Goal: Task Accomplishment & Management: Manage account settings

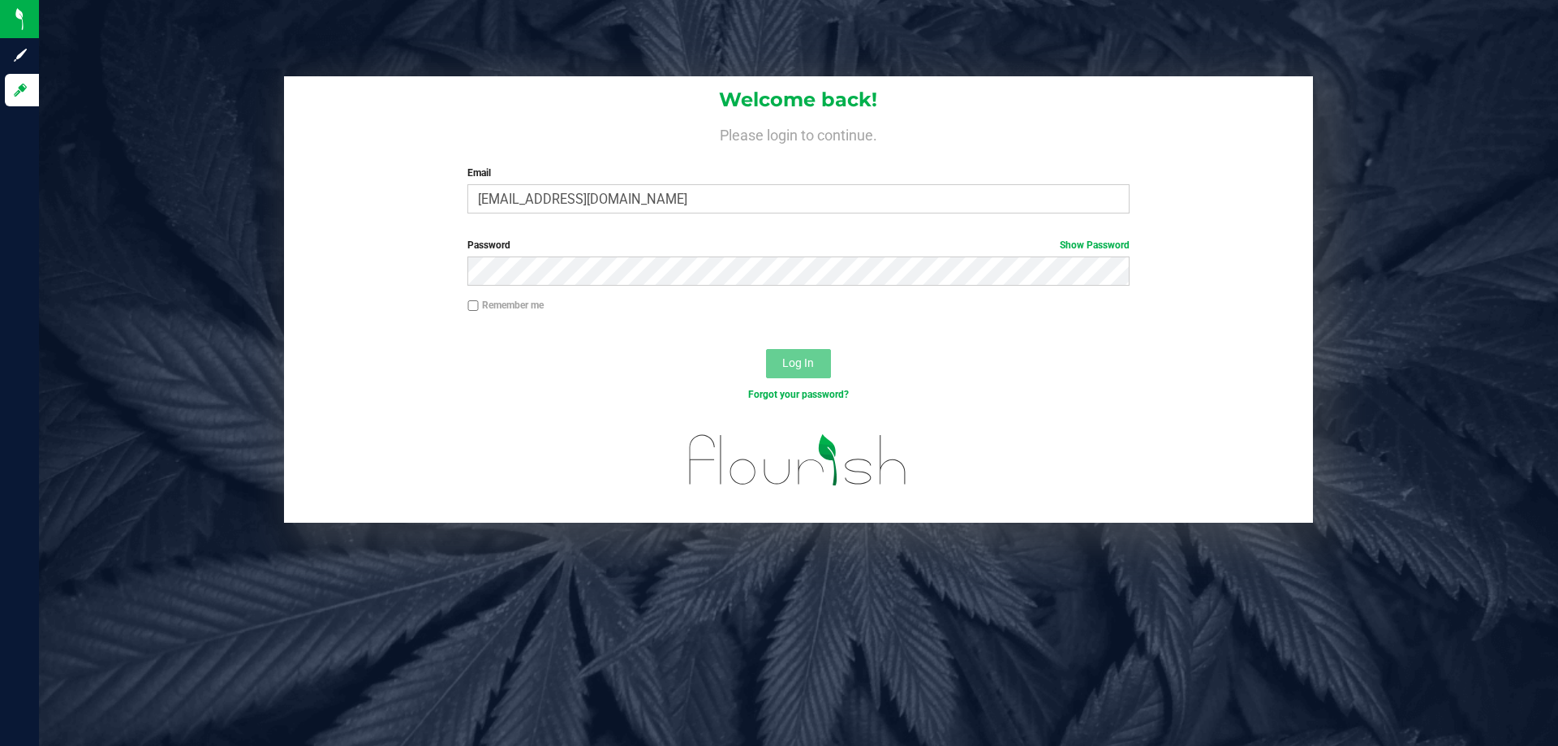
type input "[EMAIL_ADDRESS][DOMAIN_NAME]"
click at [766, 349] on button "Log In" at bounding box center [798, 363] width 65 height 29
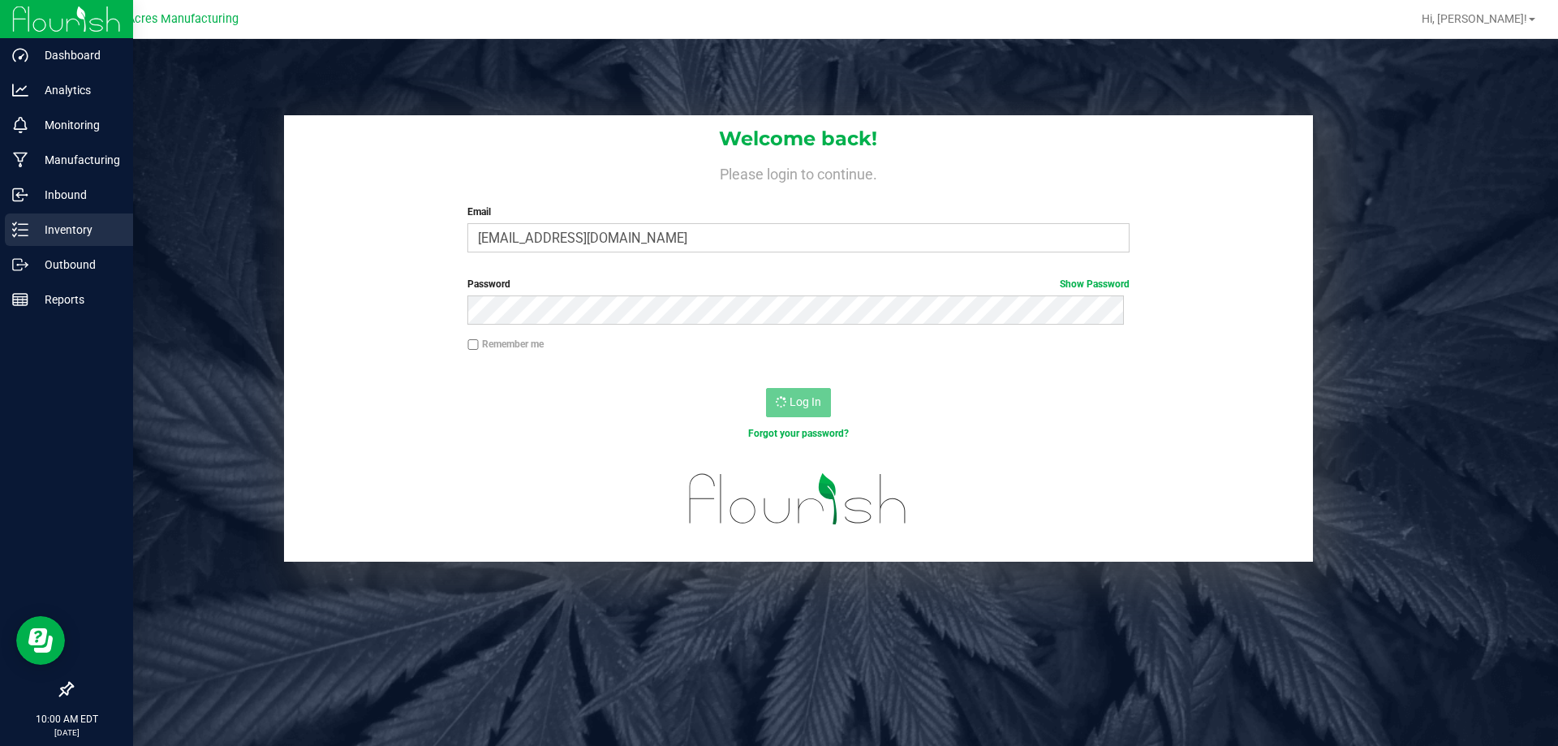
click at [54, 217] on div "Inventory" at bounding box center [69, 229] width 128 height 32
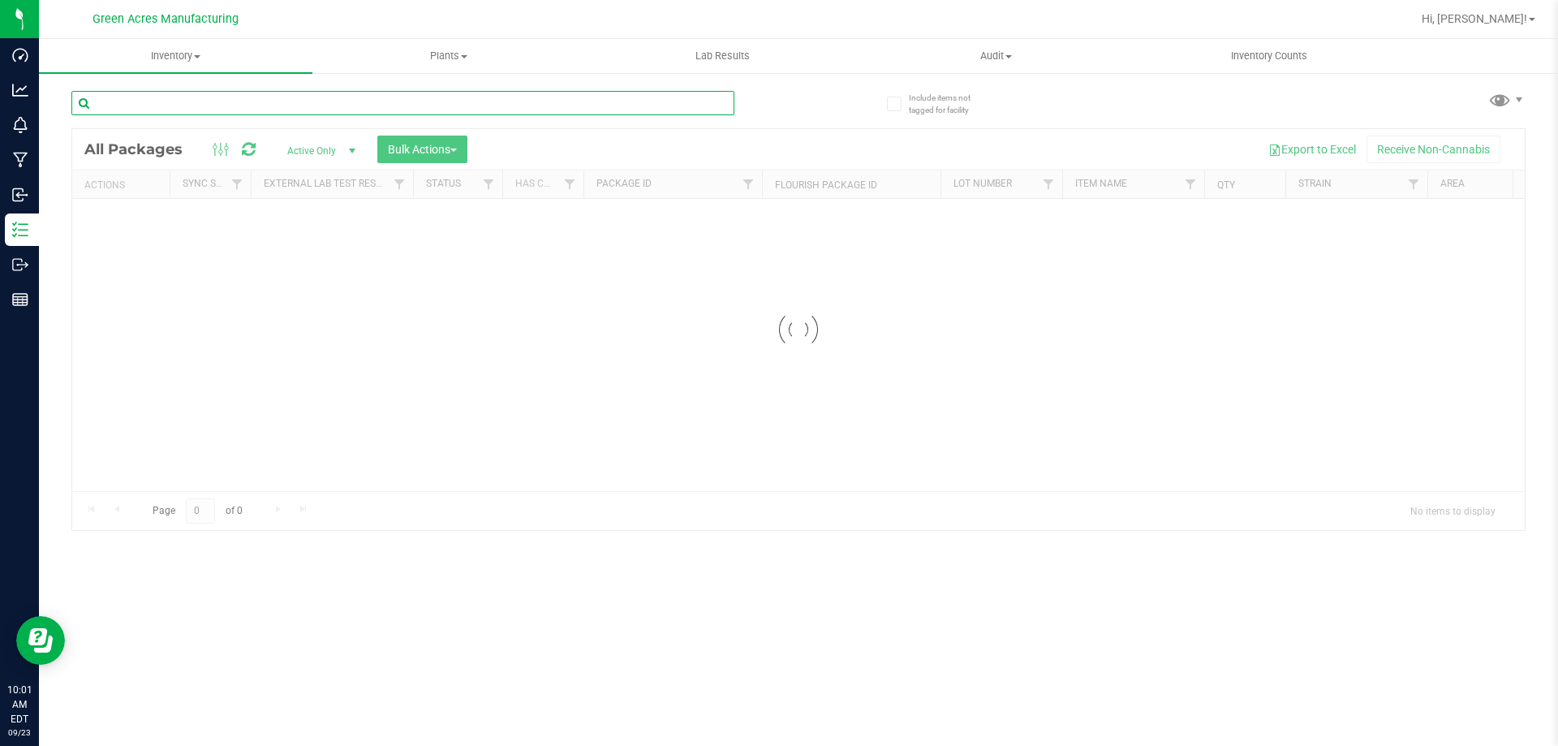
click at [132, 99] on input "text" at bounding box center [402, 103] width 663 height 24
type input "5709186847785729"
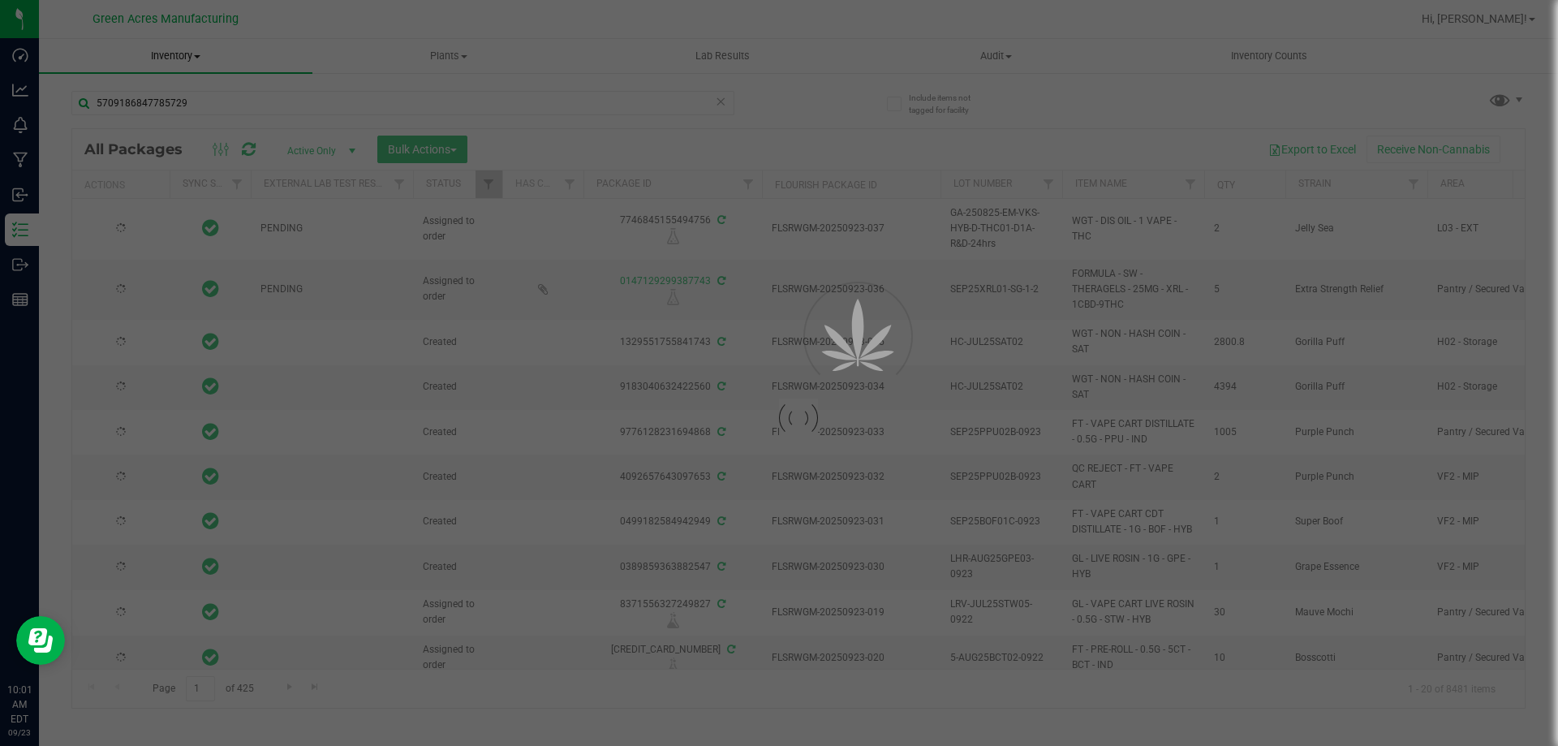
type input "2026-03-29"
type input "2026-03-30"
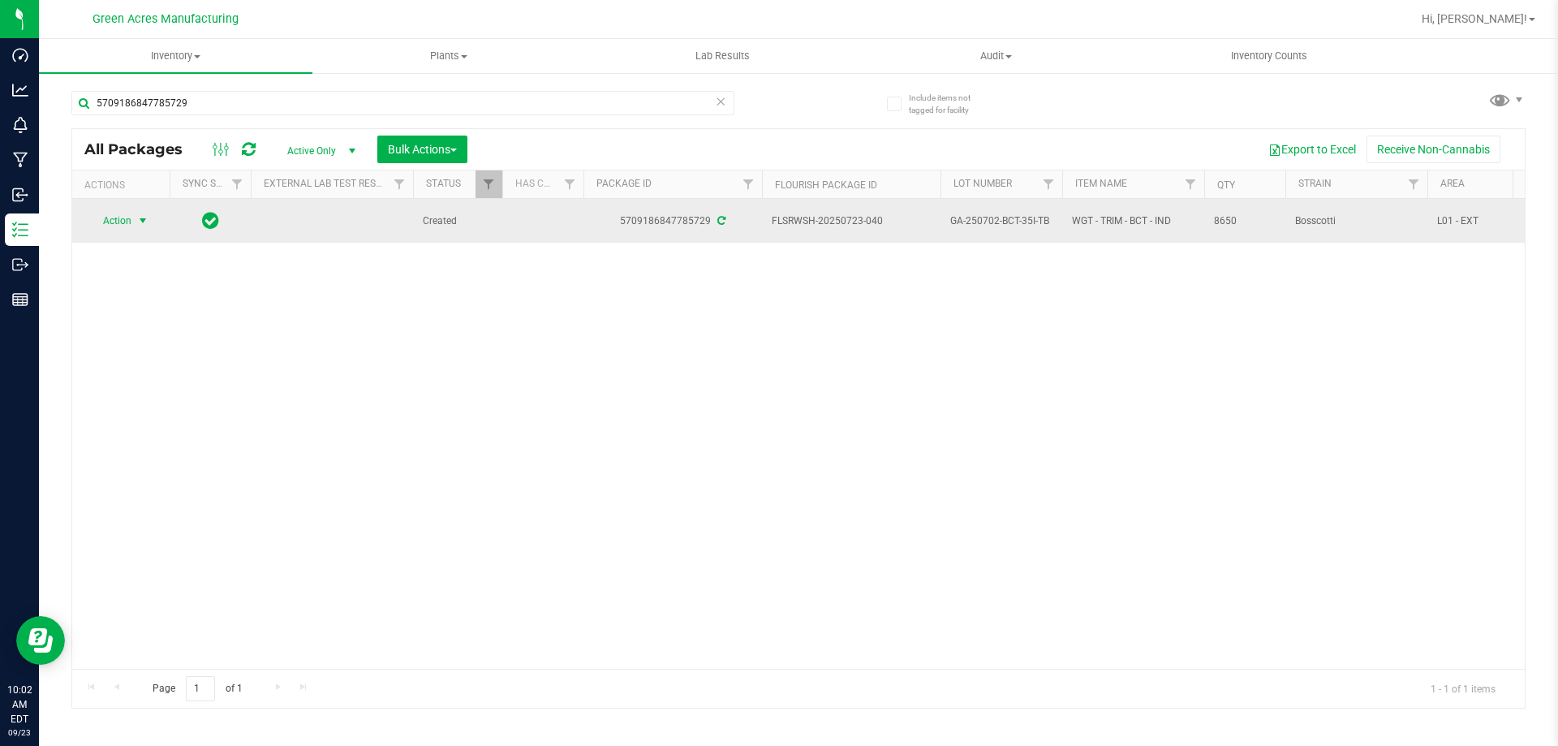
click at [128, 218] on span "Action" at bounding box center [110, 220] width 44 height 23
drag, startPoint x: 998, startPoint y: 218, endPoint x: 998, endPoint y: 205, distance: 13.8
click at [998, 216] on span "GA-250702-BCT-35I-TB" at bounding box center [1001, 220] width 102 height 15
click at [998, 205] on td "GA-250702-BCT-35I-TB" at bounding box center [1002, 221] width 122 height 44
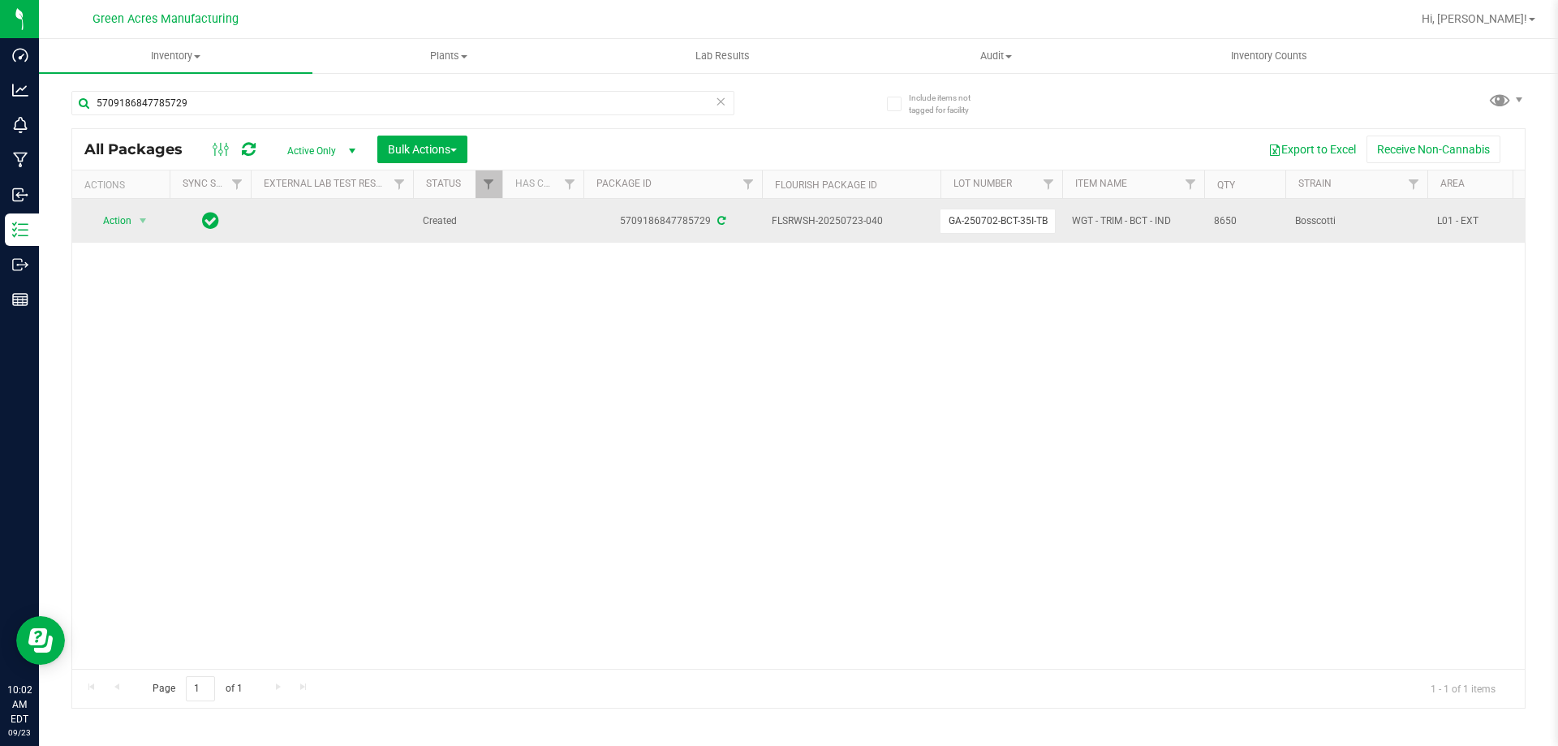
click at [1004, 218] on input "GA-250702-BCT-35I-TB" at bounding box center [998, 221] width 116 height 25
click at [1004, 220] on input "GA-250702-BCT-35I-TB" at bounding box center [998, 221] width 116 height 25
click at [140, 222] on span "select" at bounding box center [142, 220] width 13 height 13
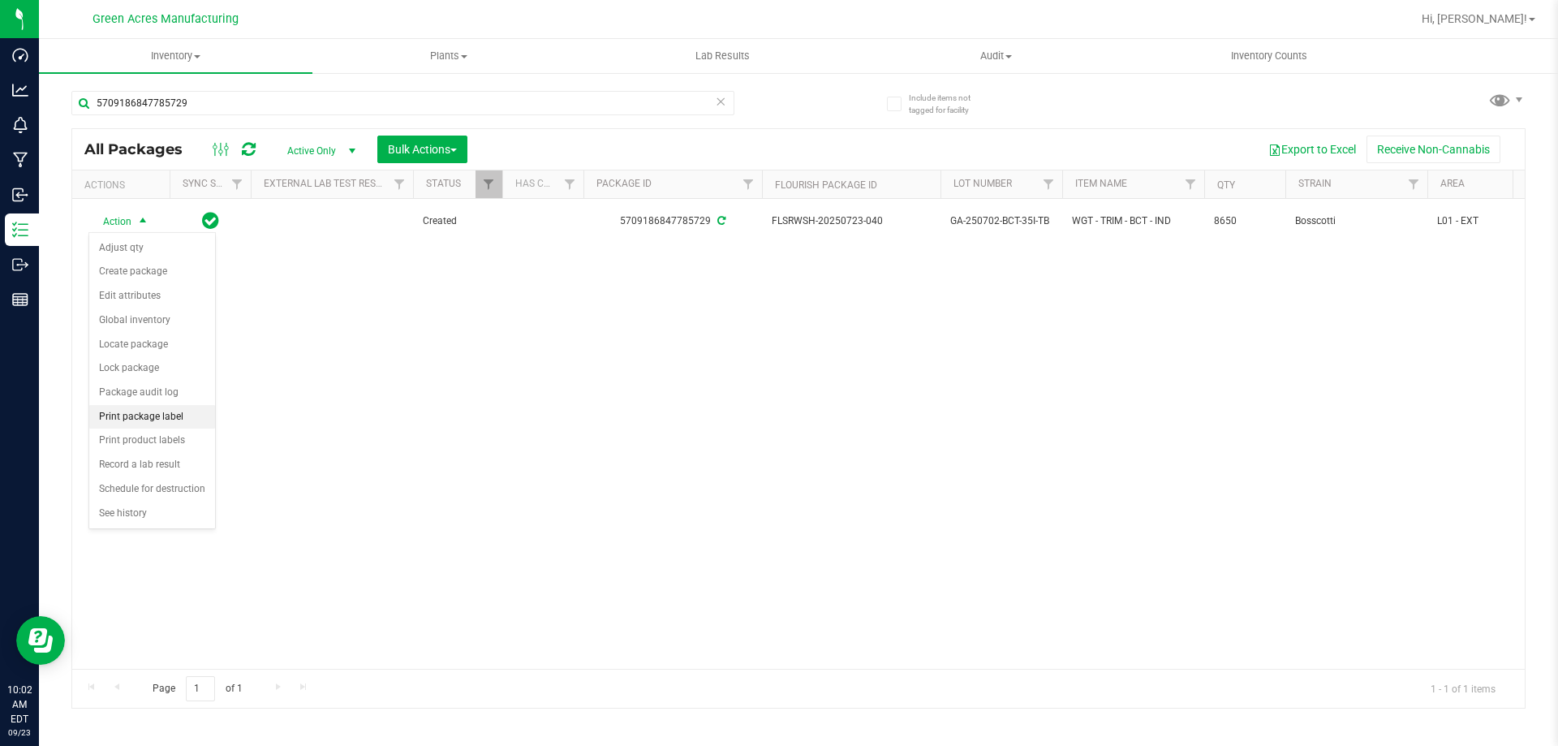
click at [195, 409] on li "Print package label" at bounding box center [152, 417] width 126 height 24
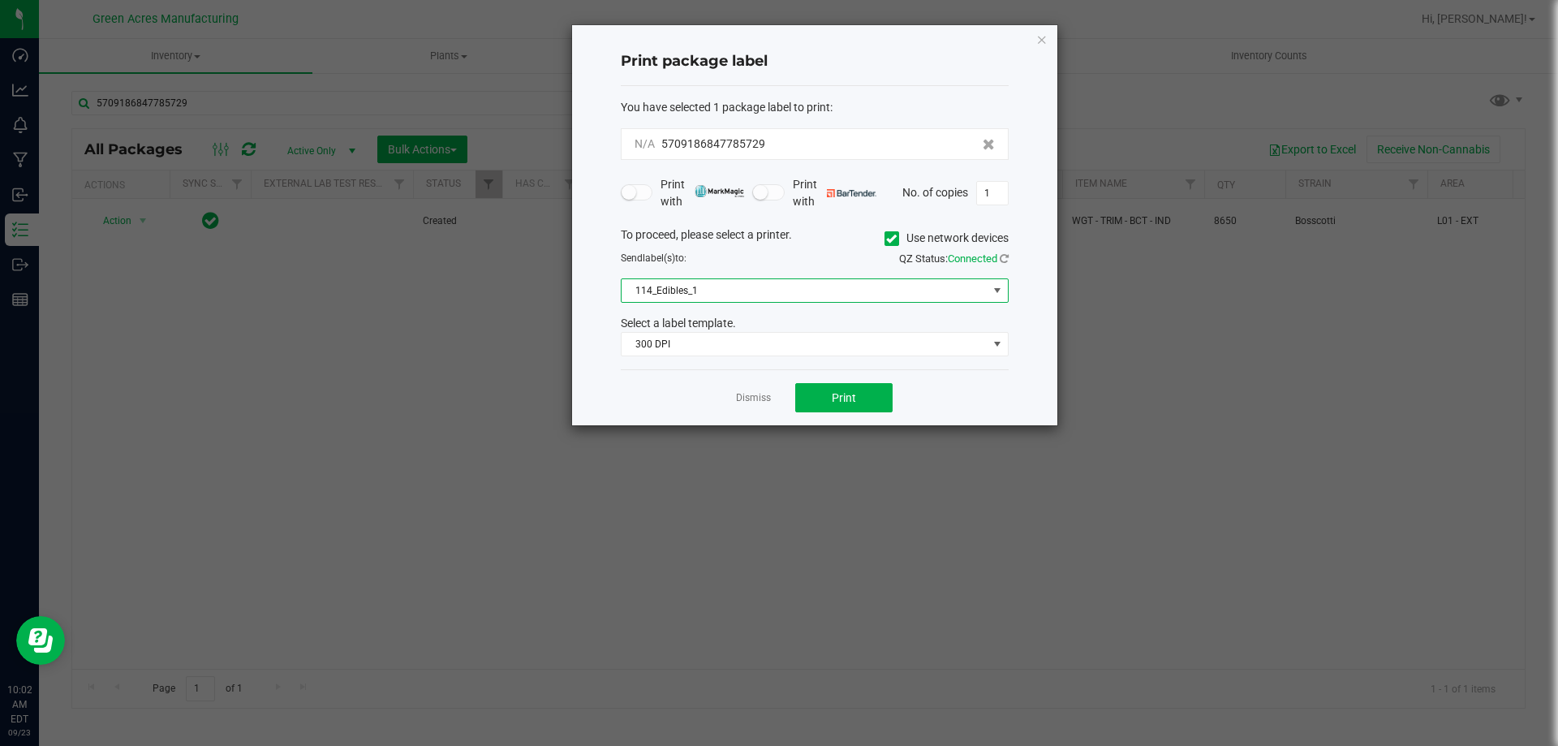
drag, startPoint x: 774, startPoint y: 278, endPoint x: 777, endPoint y: 291, distance: 12.6
click at [775, 282] on span "114_Edibles_1" at bounding box center [815, 290] width 388 height 24
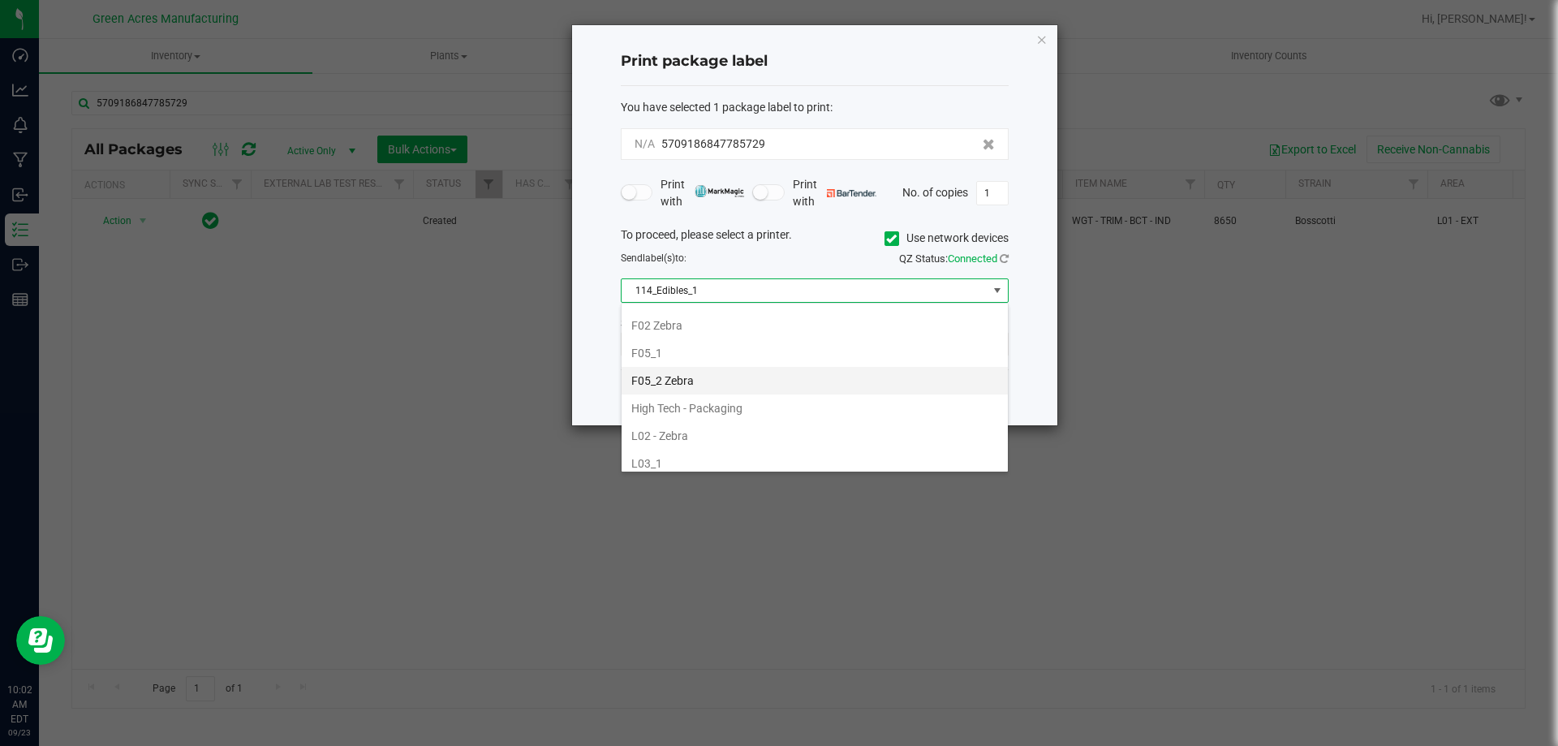
scroll to position [487, 0]
click at [795, 437] on li "L03_2" at bounding box center [815, 441] width 386 height 28
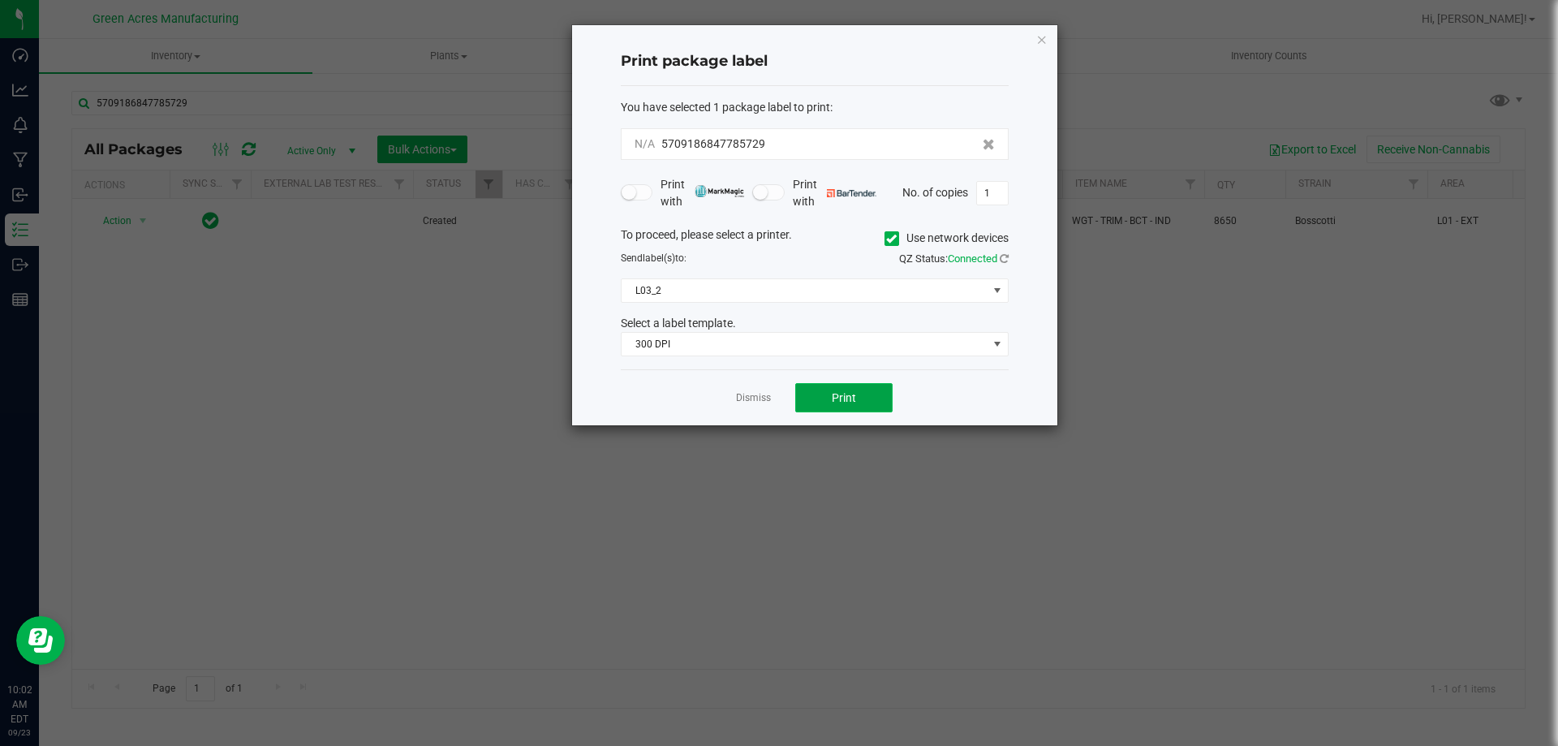
click at [886, 403] on button "Print" at bounding box center [843, 397] width 97 height 29
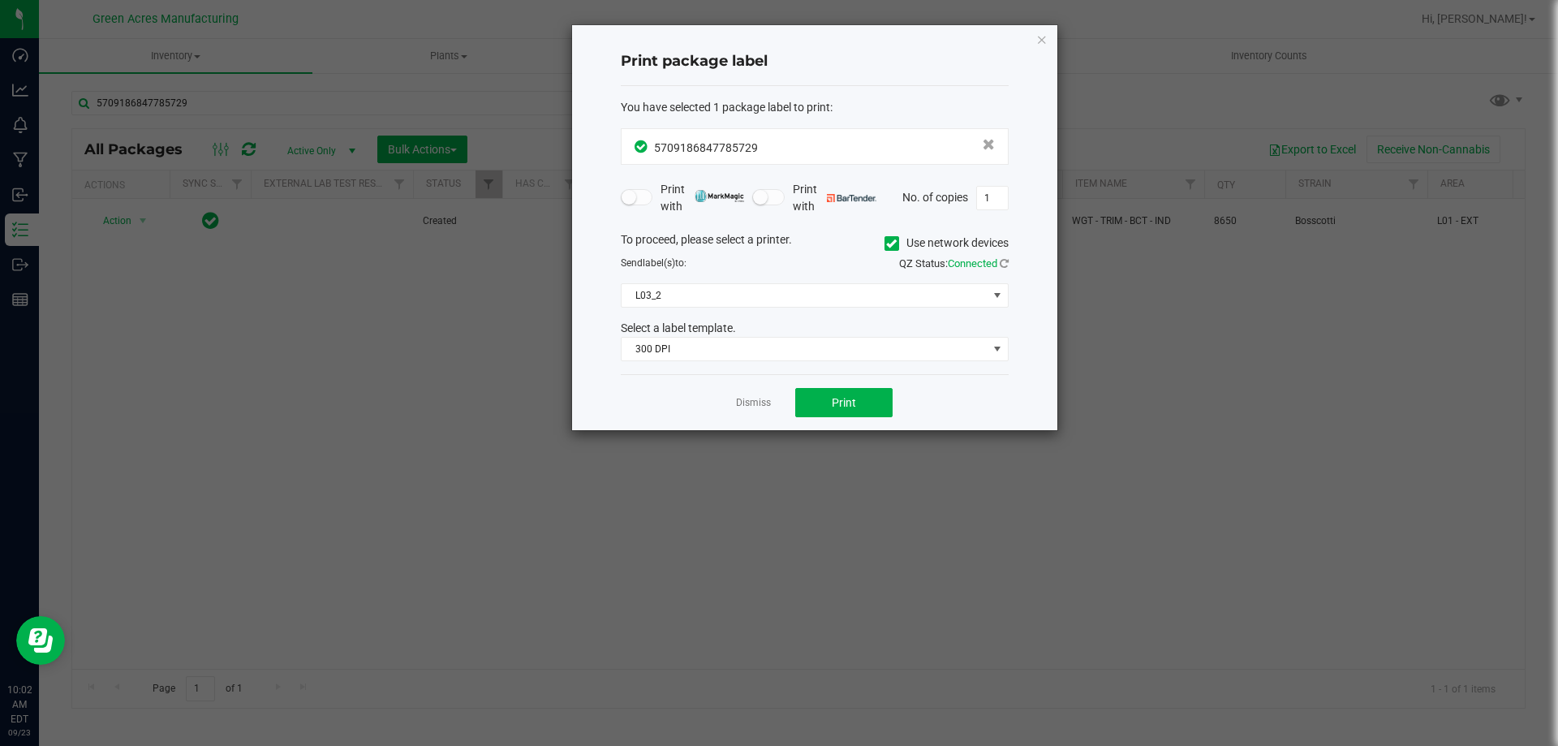
click at [736, 394] on app-cancel-button "Dismiss" at bounding box center [753, 402] width 35 height 17
click at [749, 402] on link "Dismiss" at bounding box center [753, 403] width 35 height 14
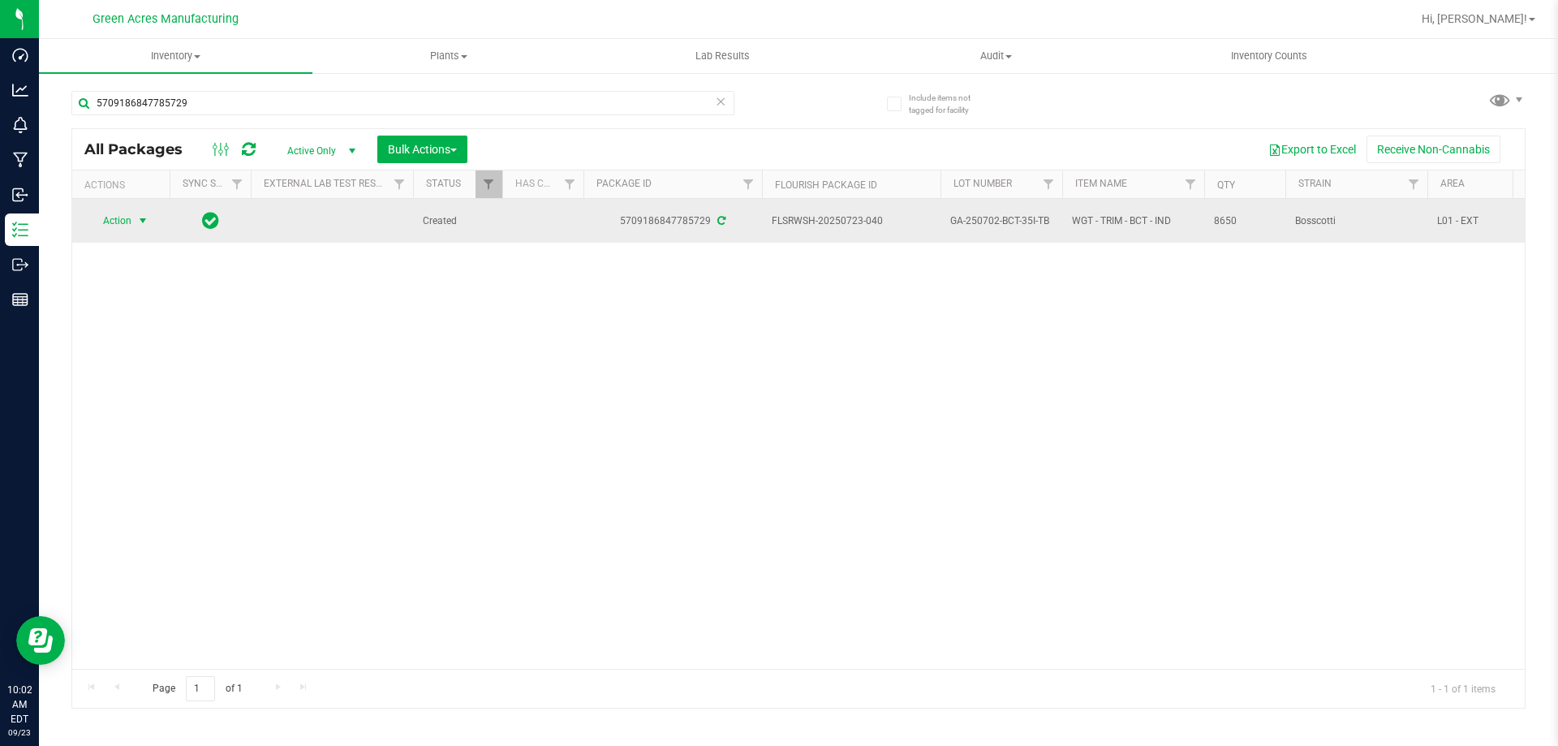
click at [128, 222] on span "Action" at bounding box center [110, 220] width 44 height 23
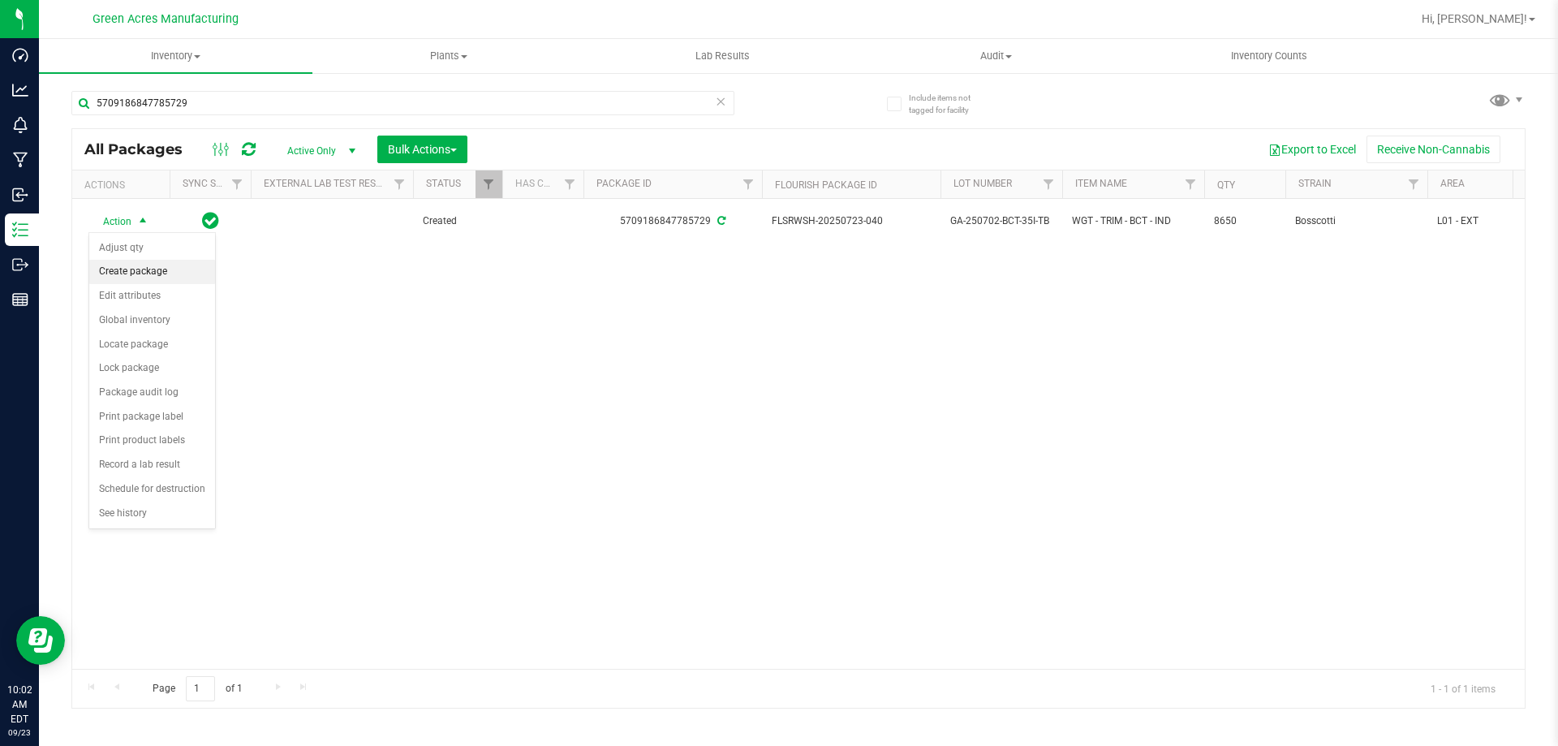
click at [162, 266] on li "Create package" at bounding box center [152, 272] width 126 height 24
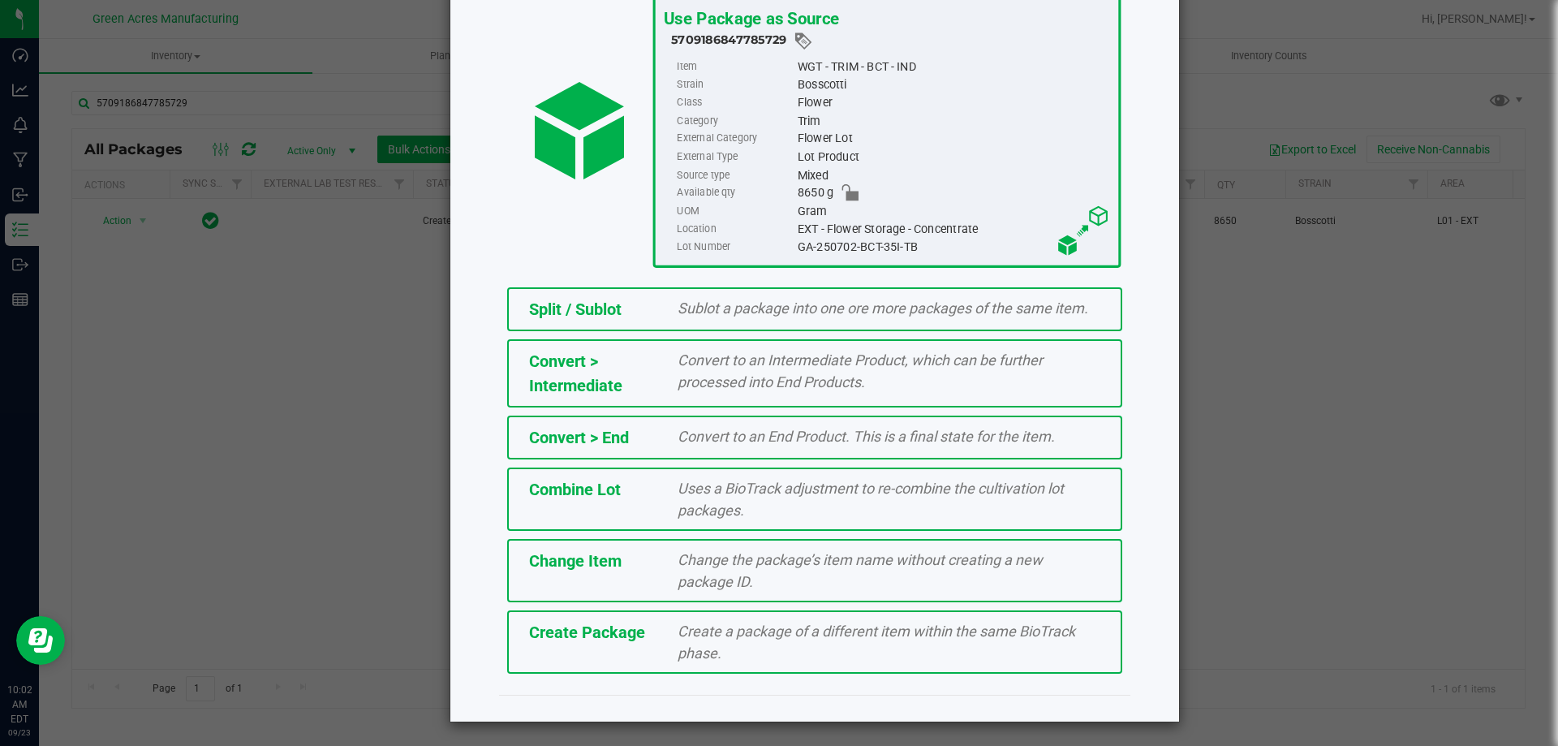
scroll to position [117, 0]
click at [656, 650] on div "Create Package Create a package of a different item within the same BioTrack ph…" at bounding box center [814, 641] width 615 height 63
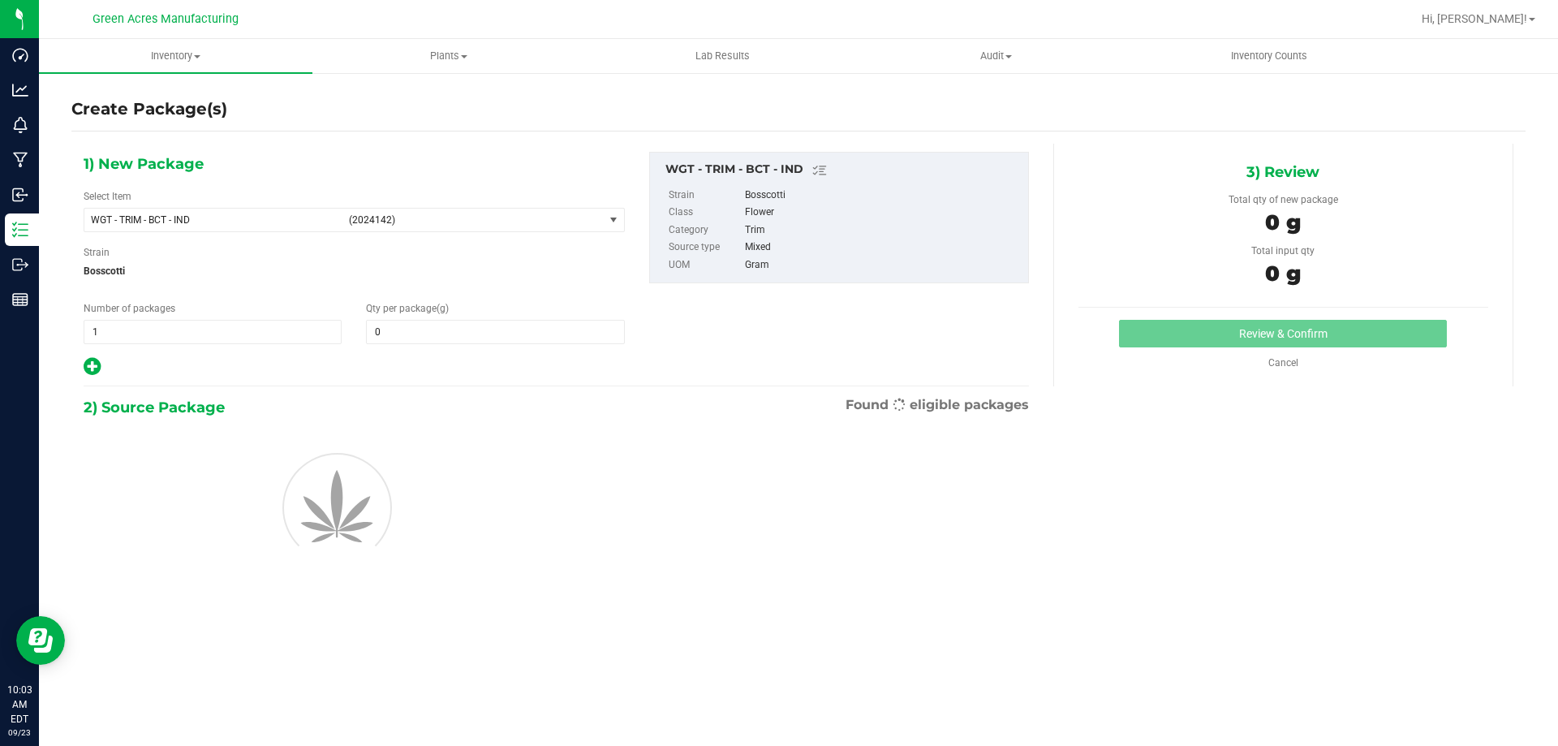
type input "0.0000"
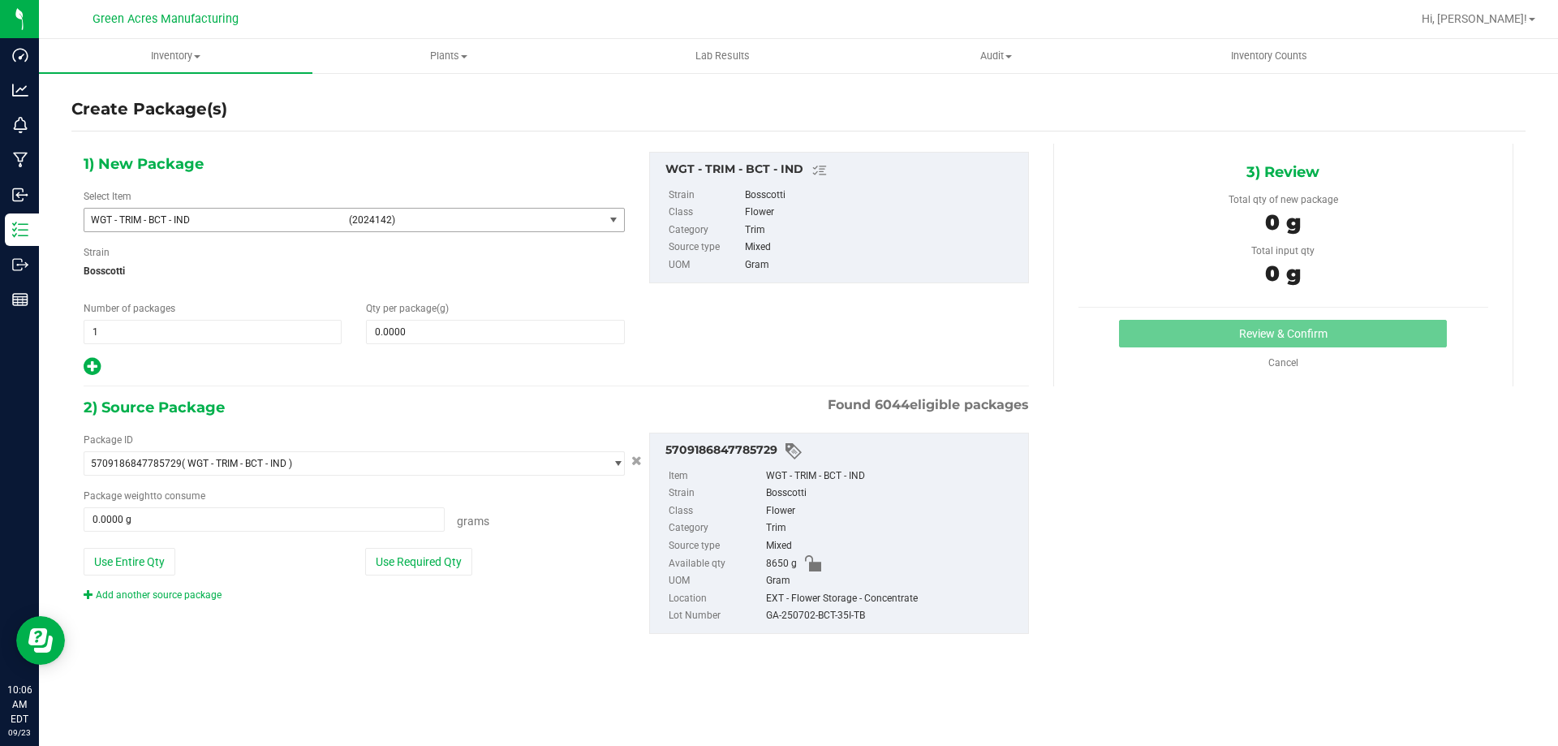
click at [358, 215] on span "(2024142)" at bounding box center [473, 219] width 248 height 11
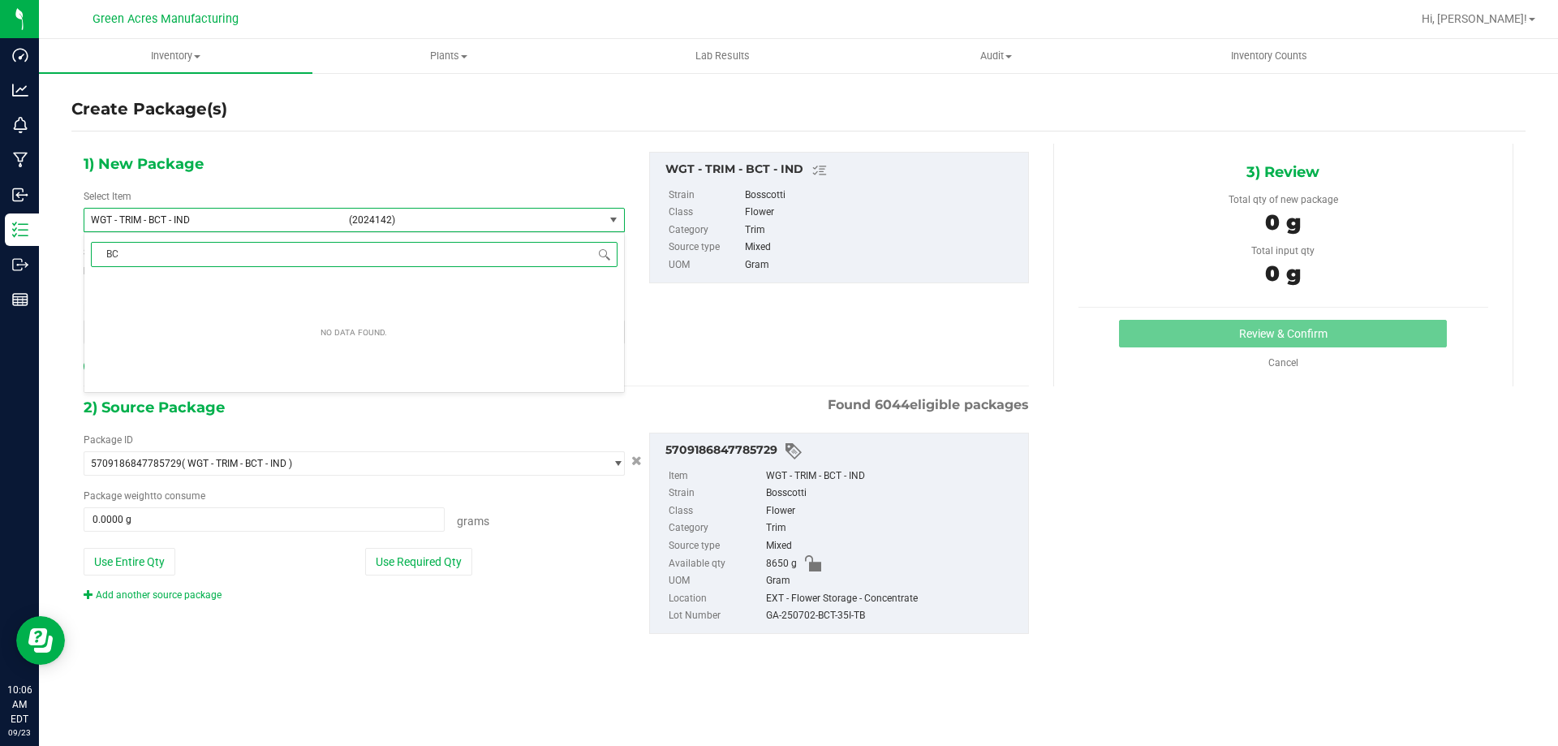
type input "B"
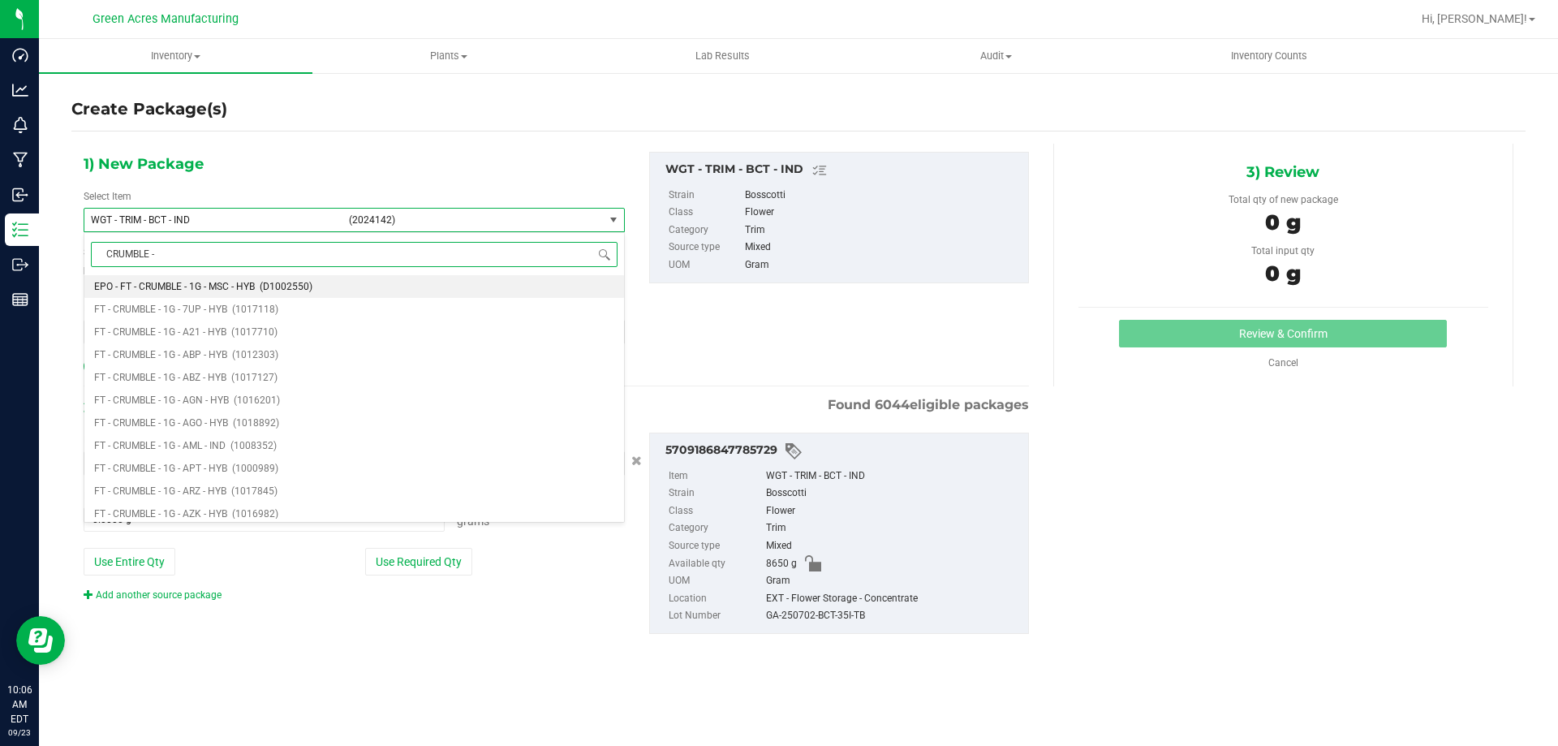
type input "CRUMBLE - B"
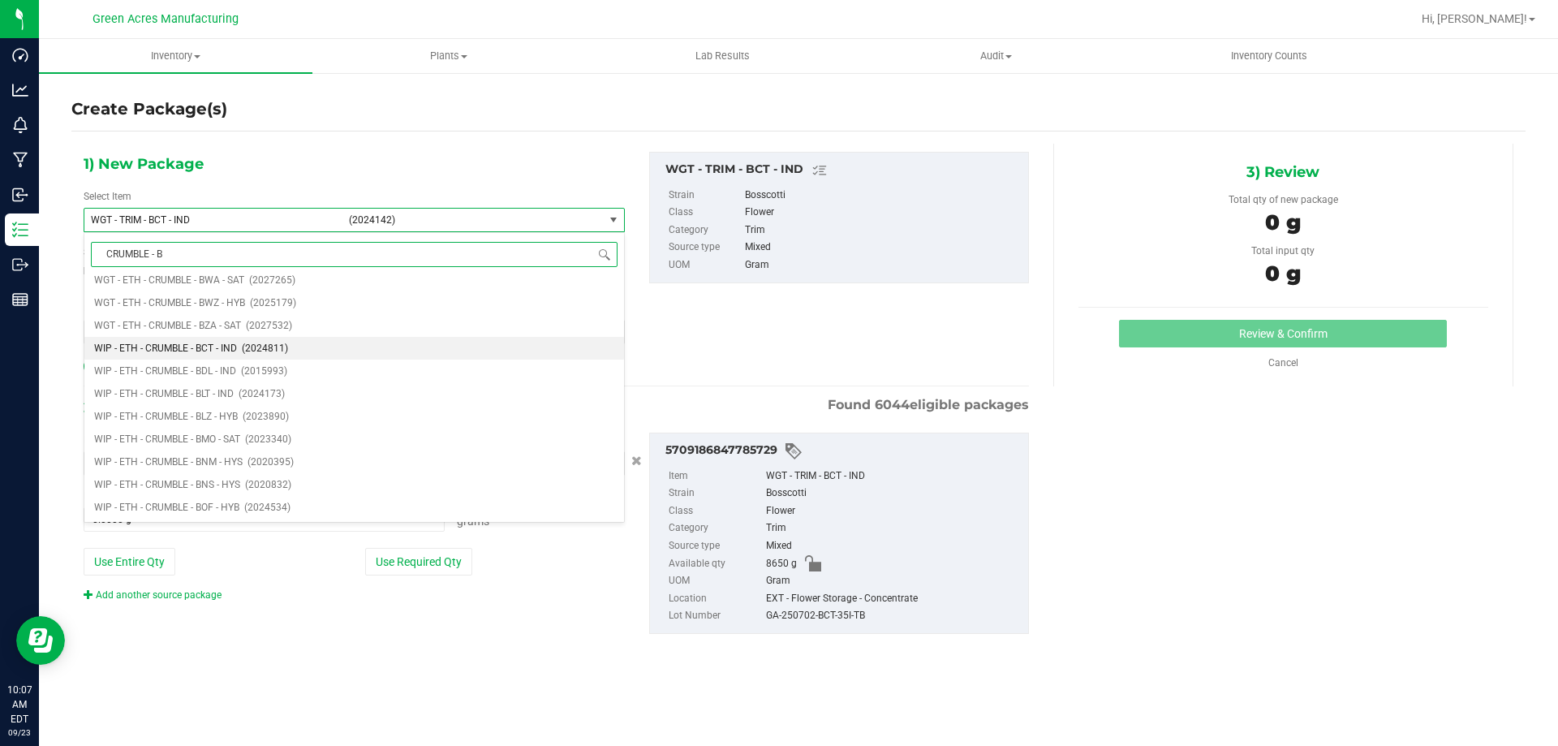
click at [214, 350] on span "WIP - ETH - CRUMBLE - BCT - IND" at bounding box center [165, 348] width 143 height 11
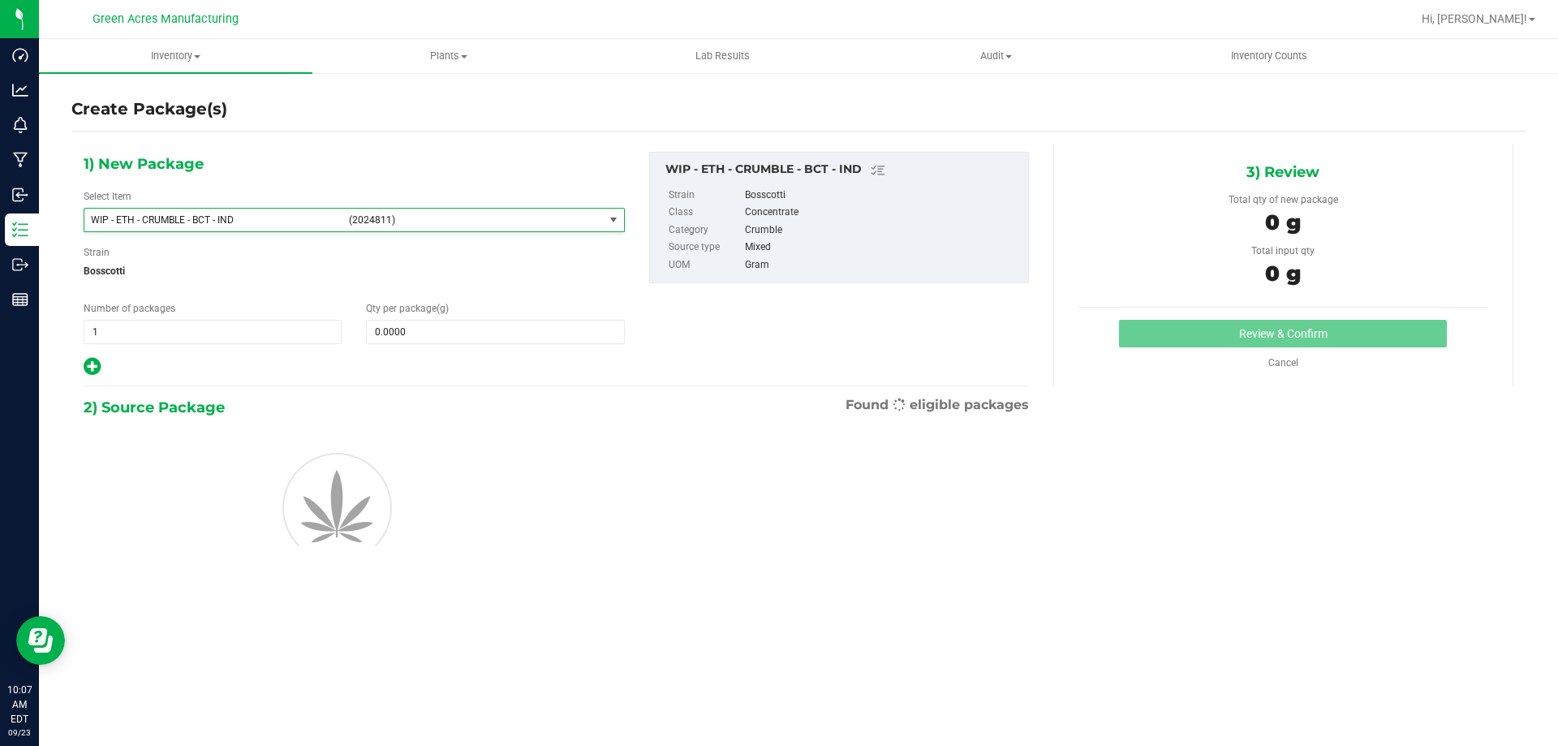
type input "0.0000"
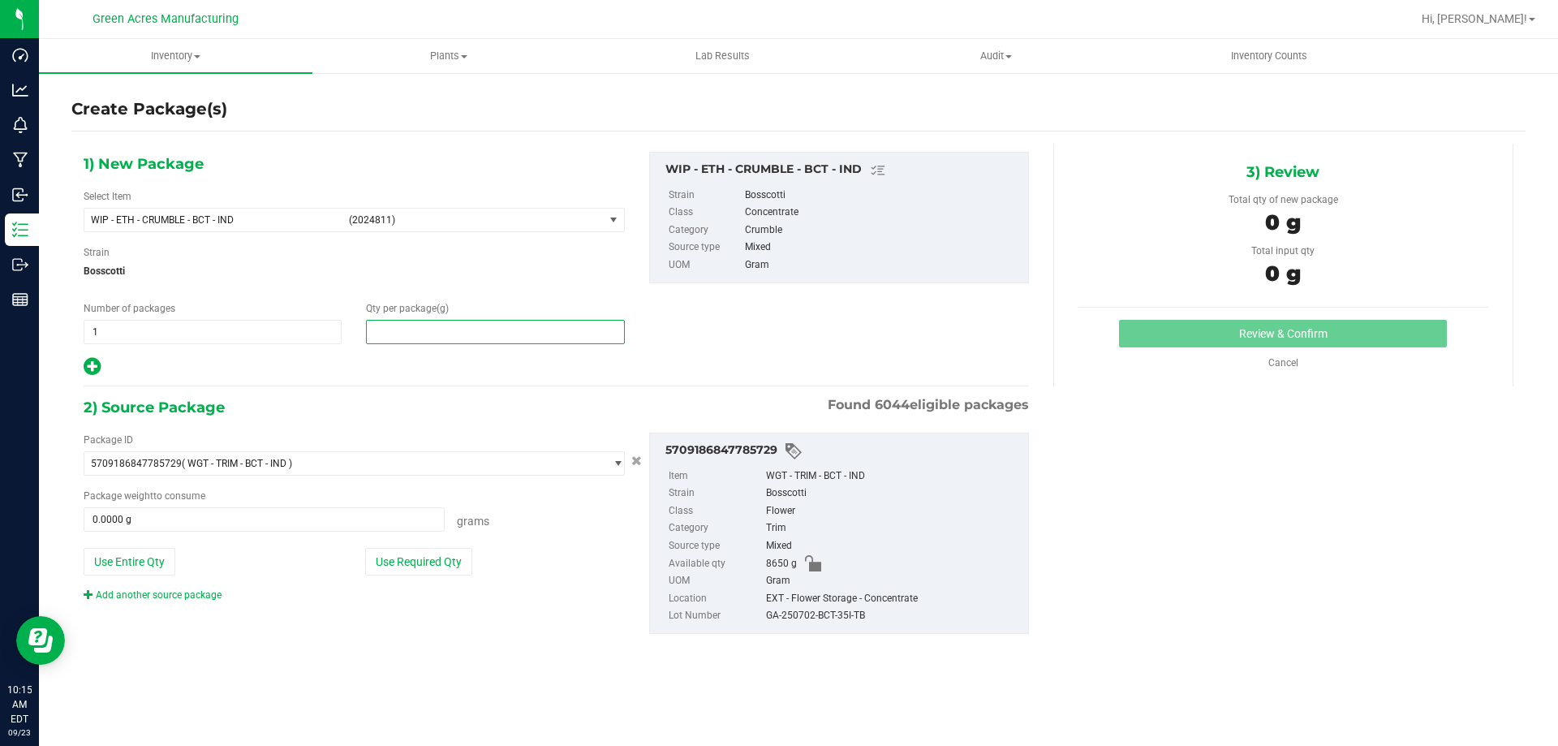
click at [442, 330] on span at bounding box center [495, 332] width 258 height 24
paste input "435.1"
type input "435.1"
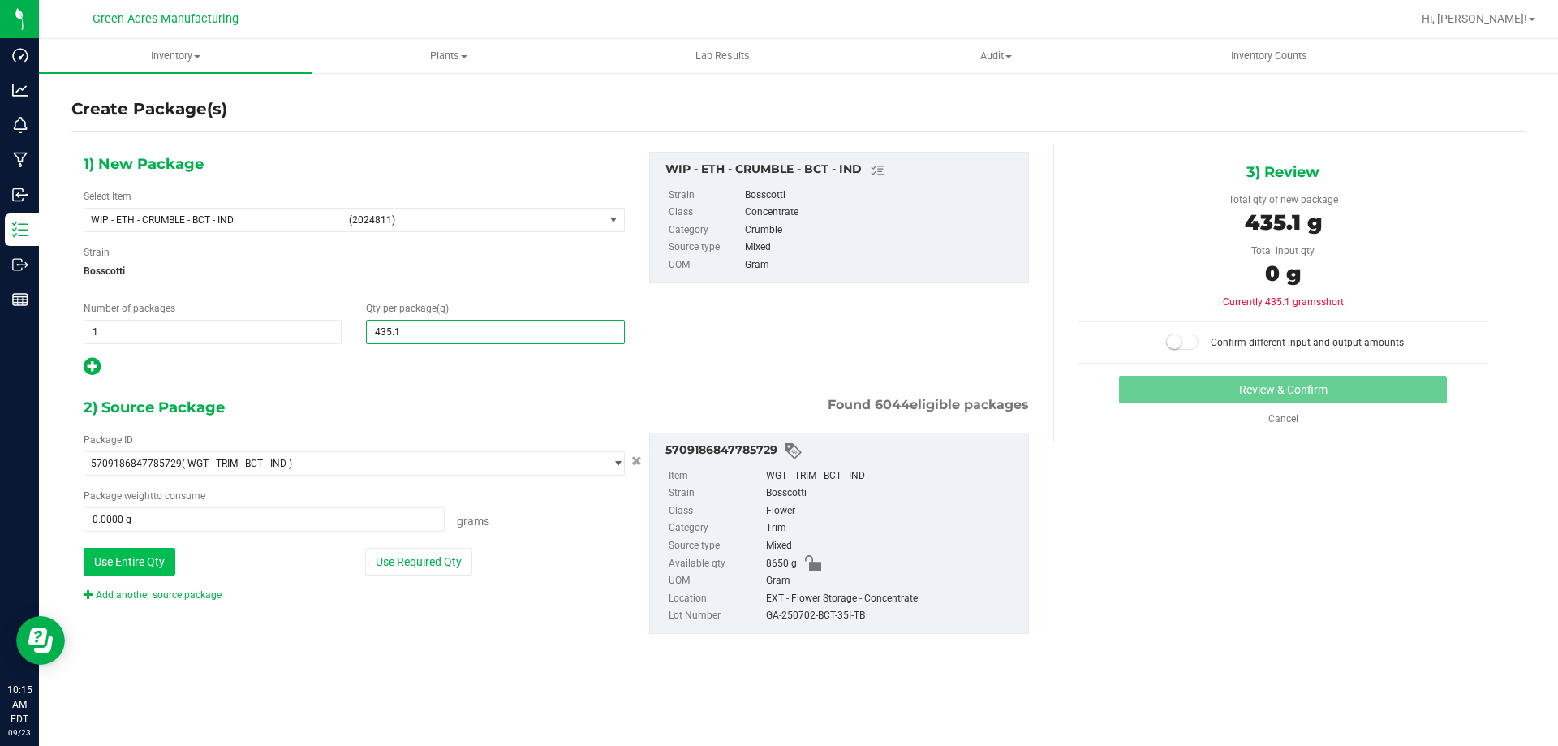
type input "435.1000"
click at [150, 557] on button "Use Entire Qty" at bounding box center [130, 562] width 92 height 28
type input "8650.0000 g"
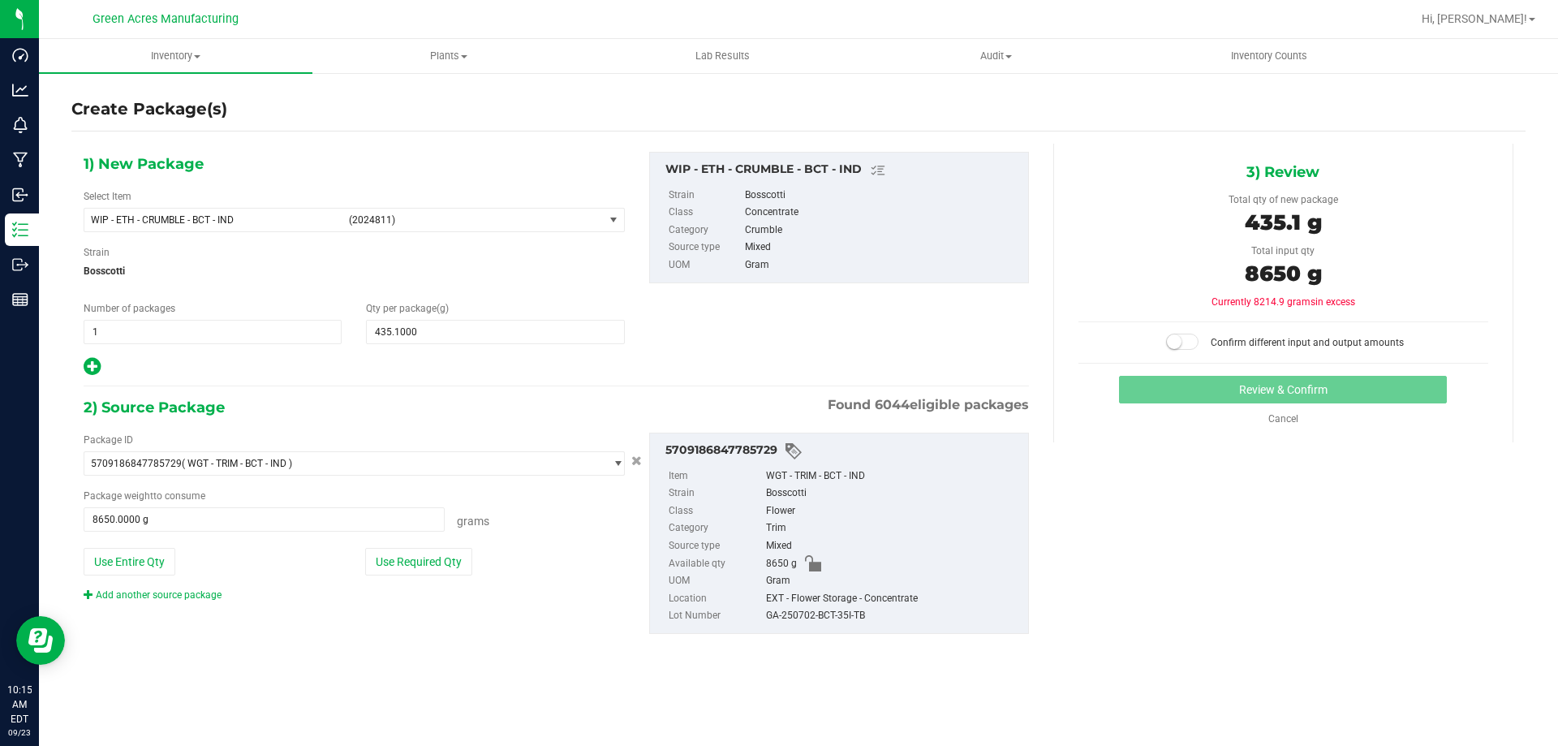
click at [1179, 341] on small at bounding box center [1174, 341] width 15 height 15
click at [1200, 394] on button "Review & Confirm" at bounding box center [1283, 390] width 328 height 28
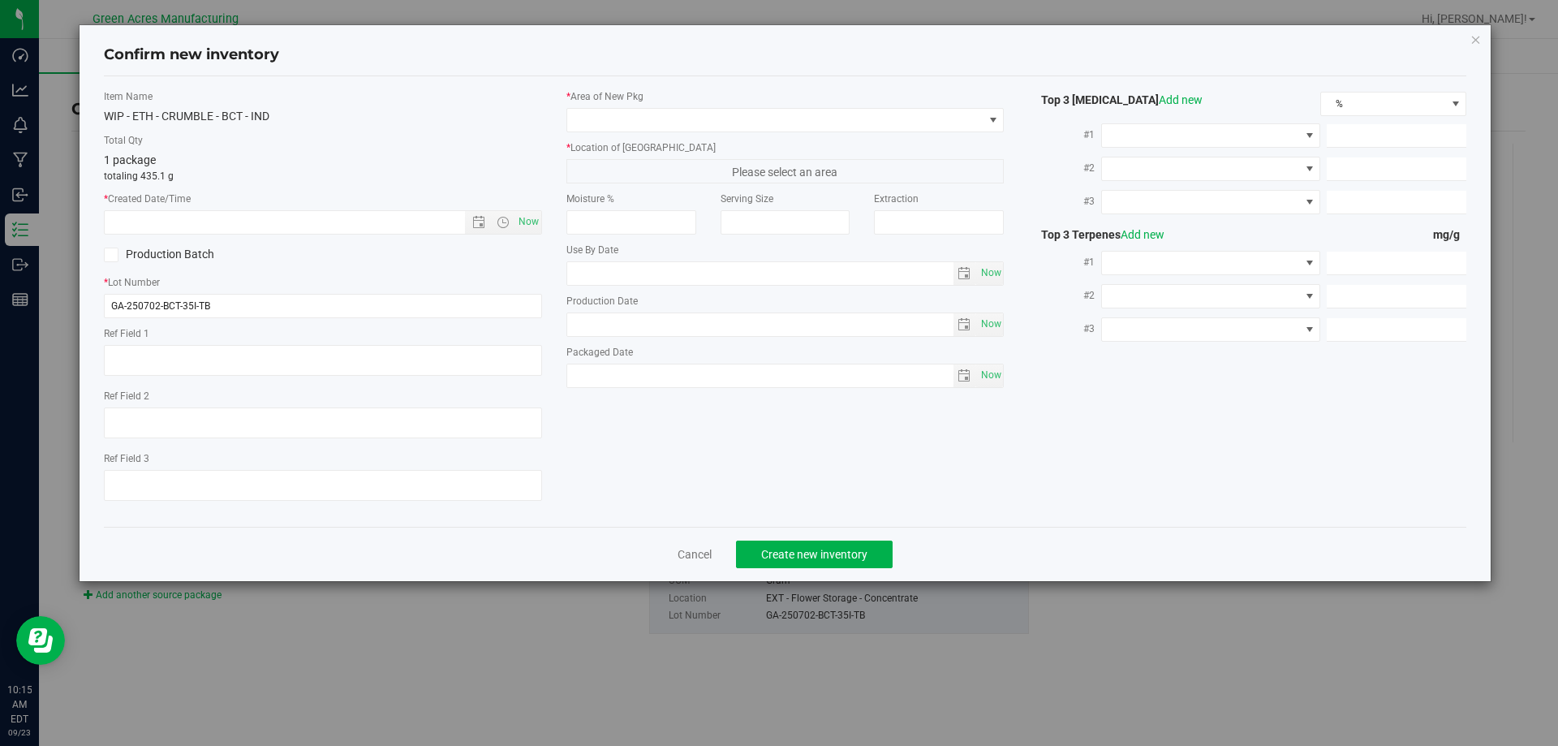
type textarea "ND PBO"
click at [529, 223] on span "Now" at bounding box center [529, 222] width 28 height 24
type input "9/23/2025 10:15 AM"
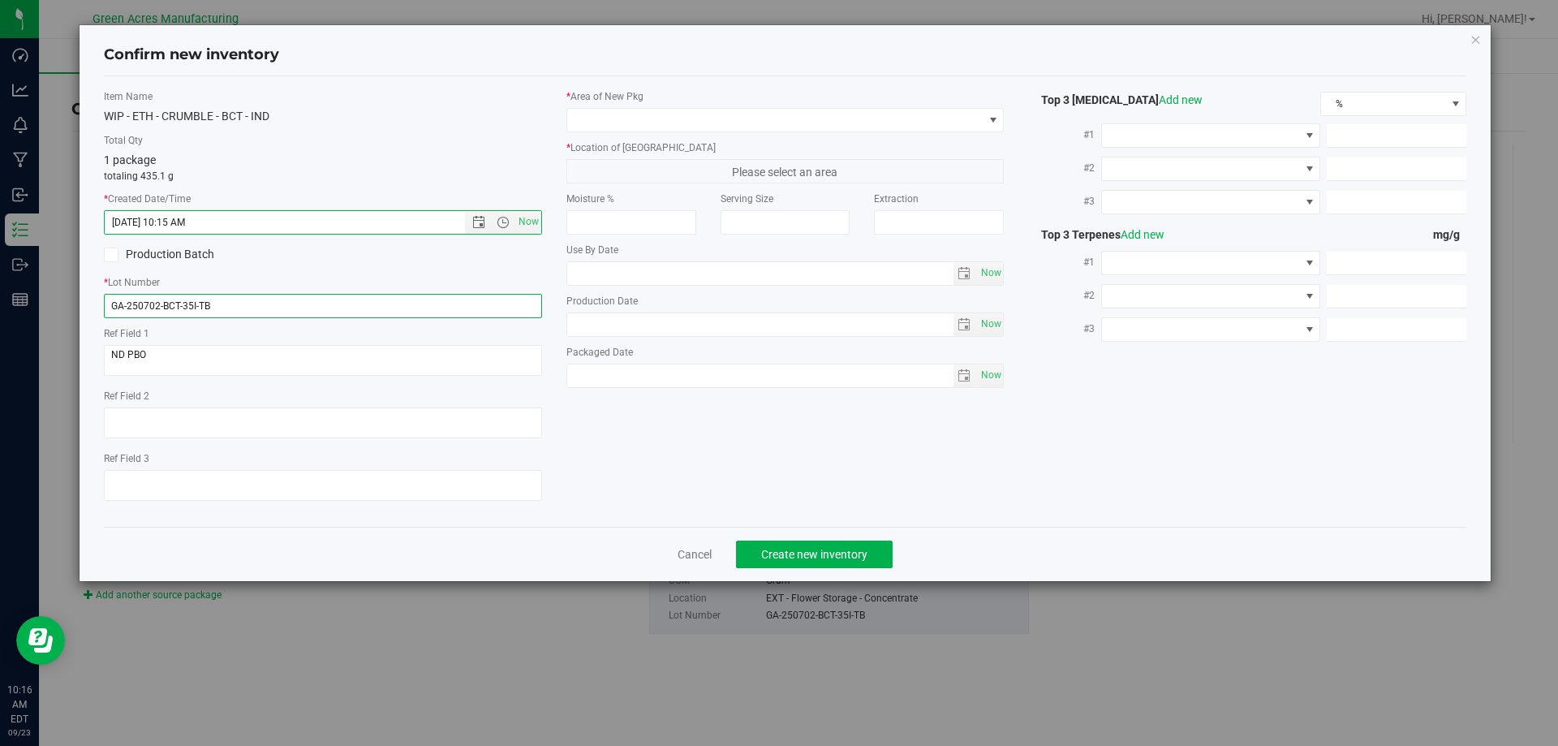
click at [269, 302] on input "GA-250702-BCT-35I-TB" at bounding box center [323, 306] width 438 height 24
click at [268, 303] on input "GA-250702-BCT-35I-TB" at bounding box center [323, 306] width 438 height 24
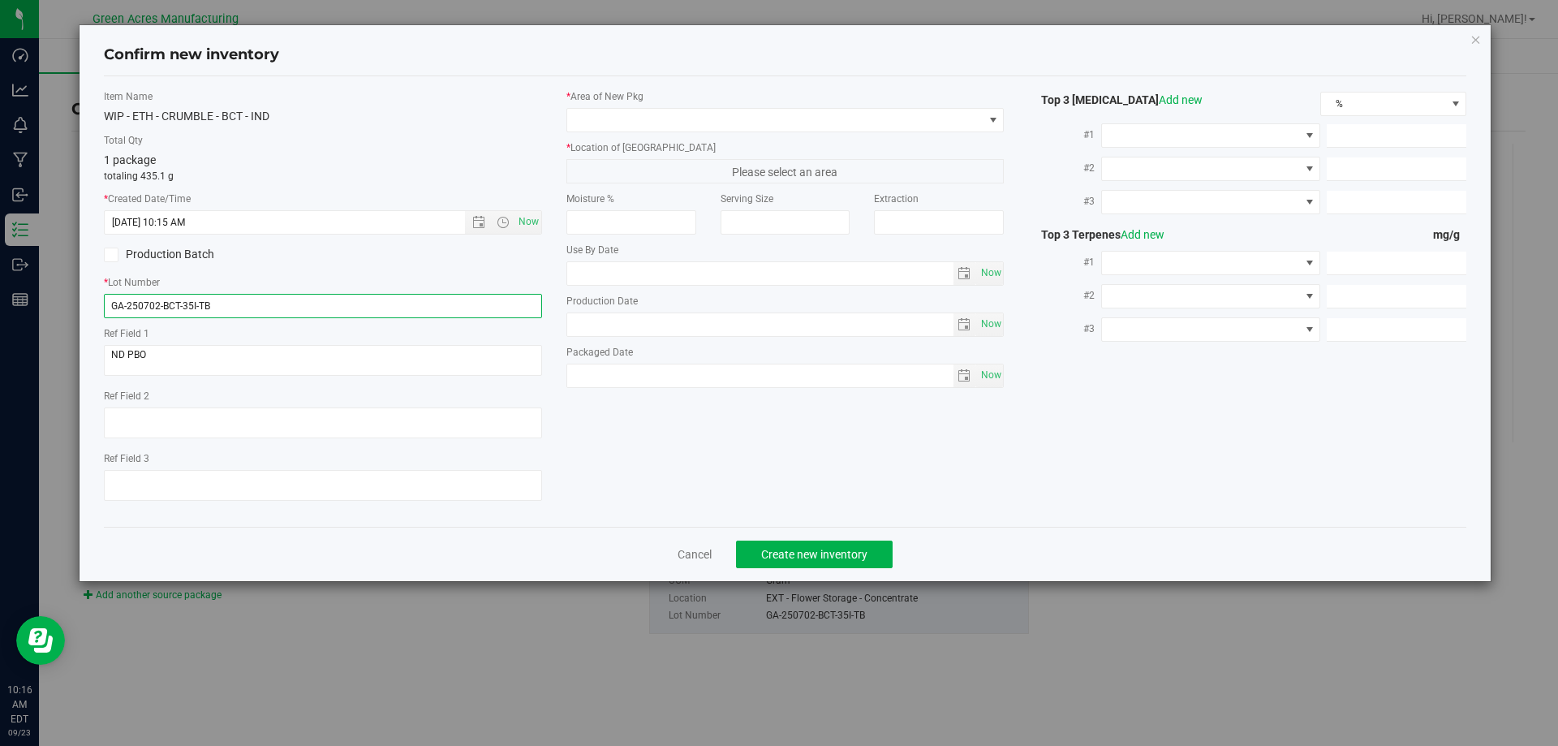
paste input "-CRUMBLE04"
type input "GA-250702-BCT-35I-TB-CRUMBLE04"
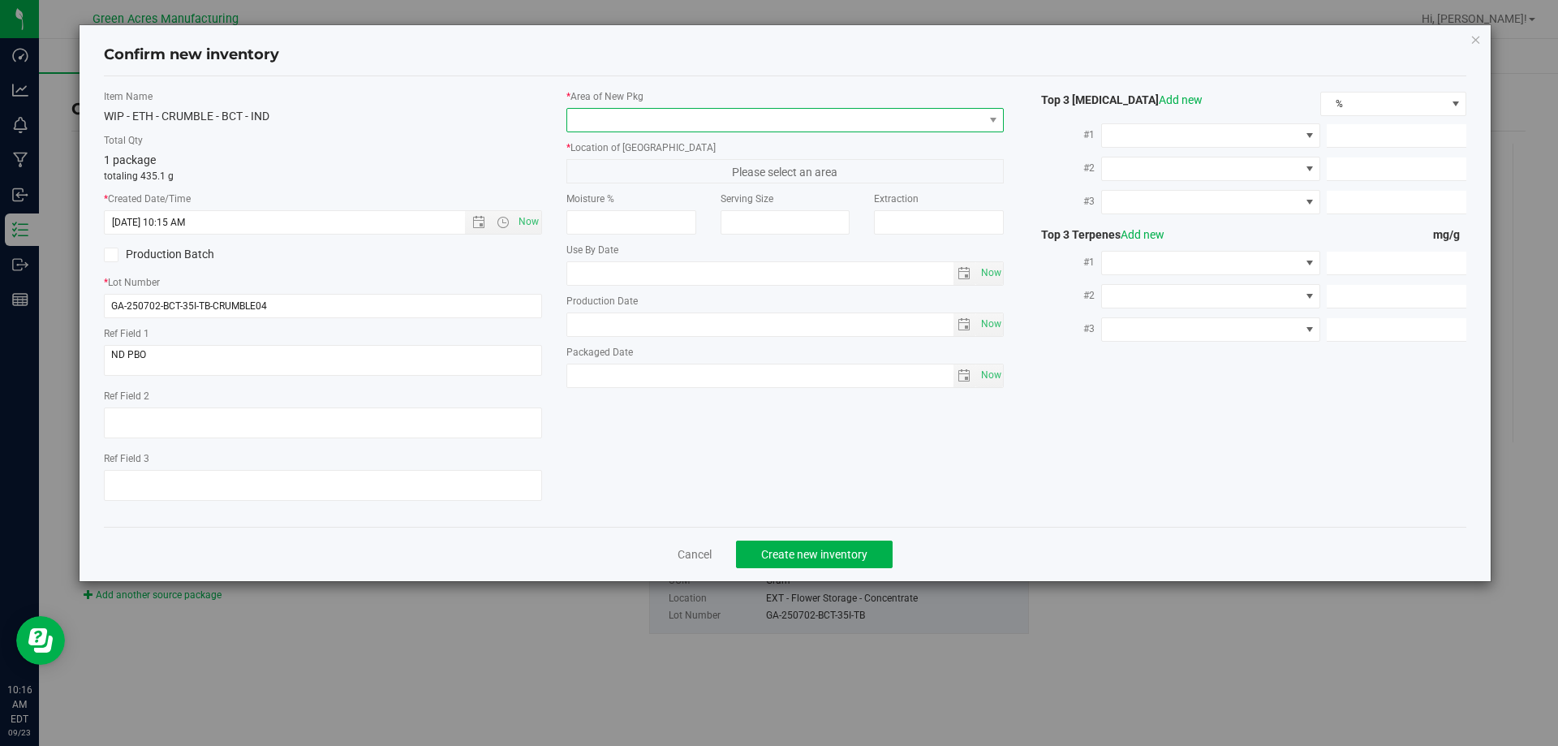
click at [661, 118] on span at bounding box center [775, 120] width 416 height 23
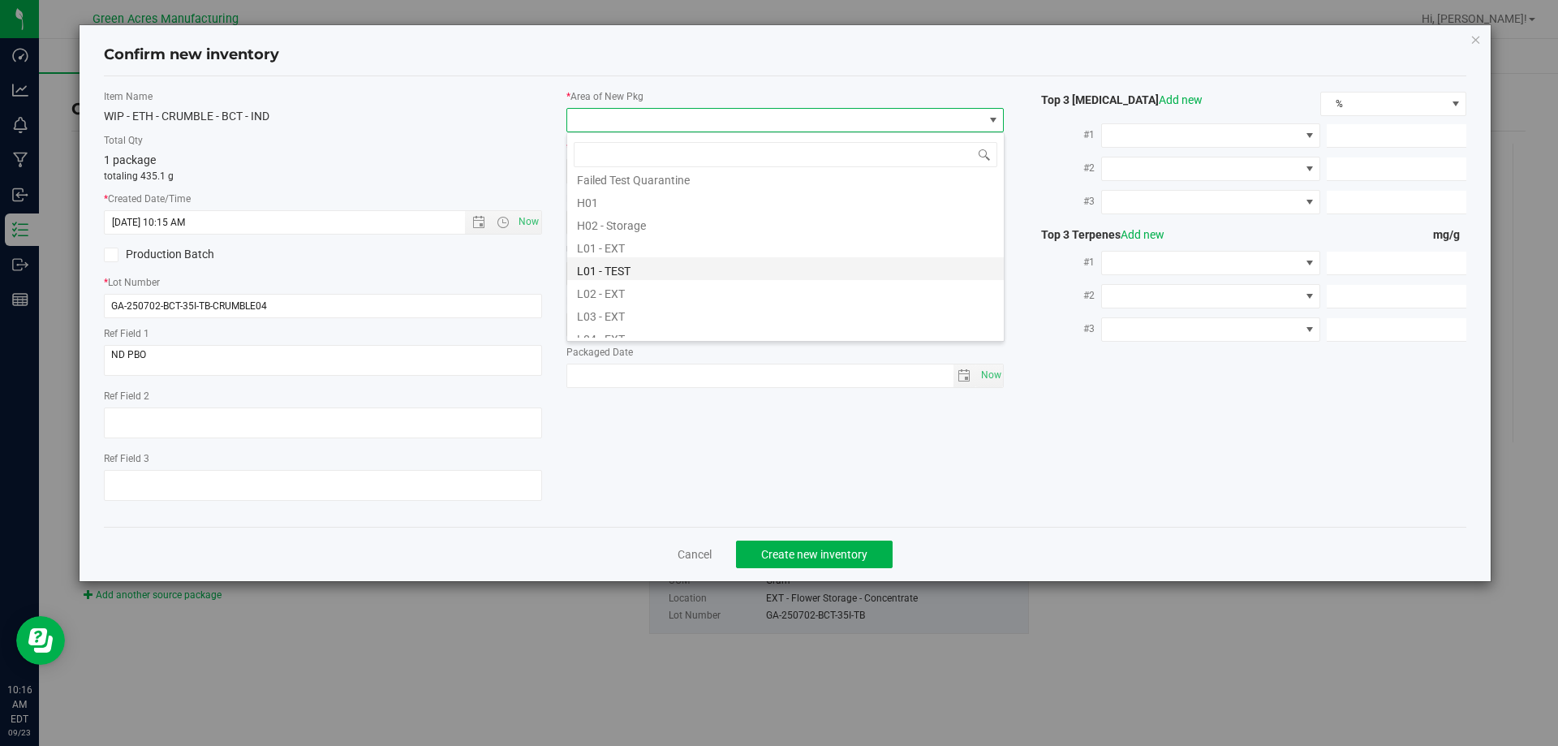
scroll to position [243, 0]
click at [687, 306] on li "L03 - EXT" at bounding box center [785, 306] width 437 height 23
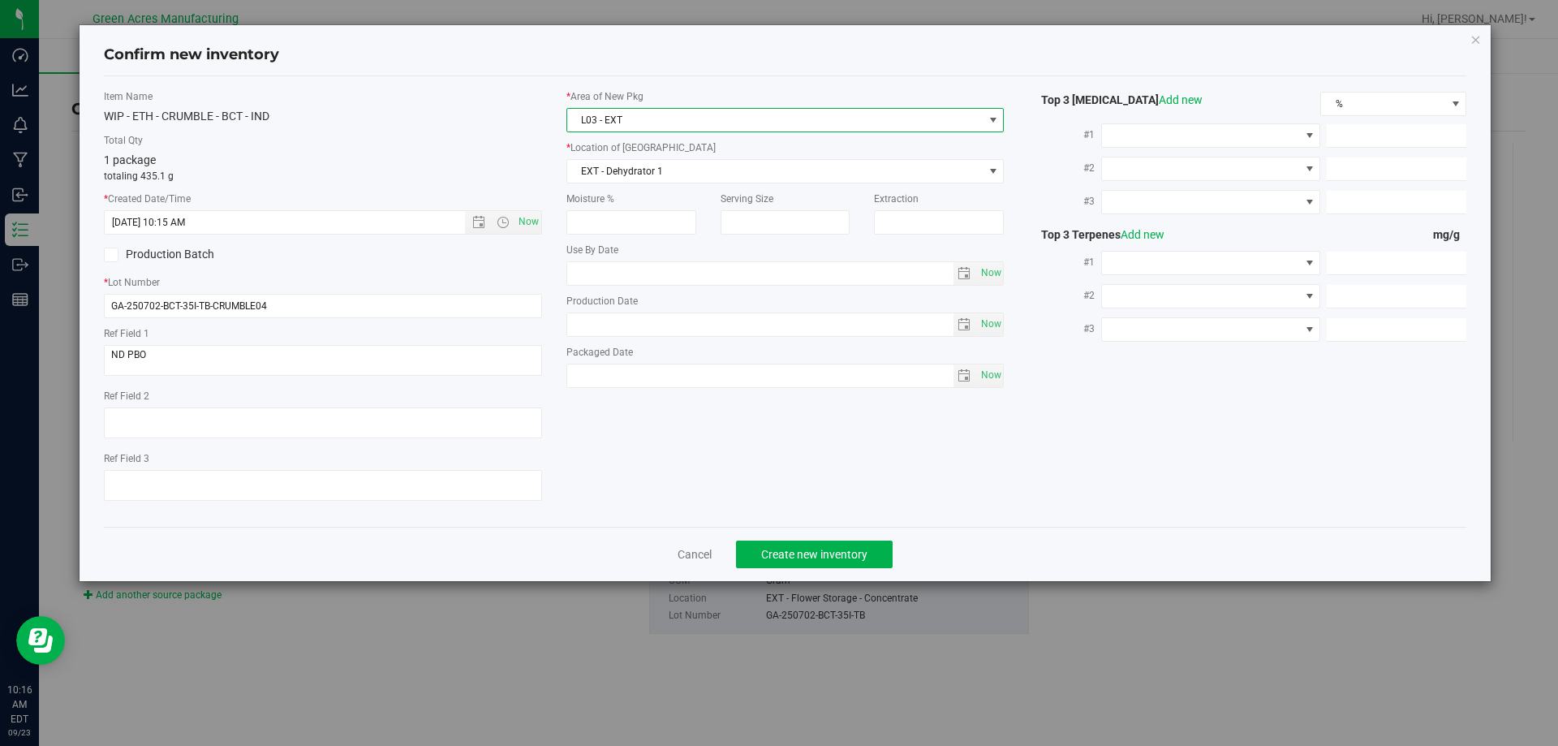
click at [636, 117] on span "L03 - EXT" at bounding box center [775, 120] width 416 height 23
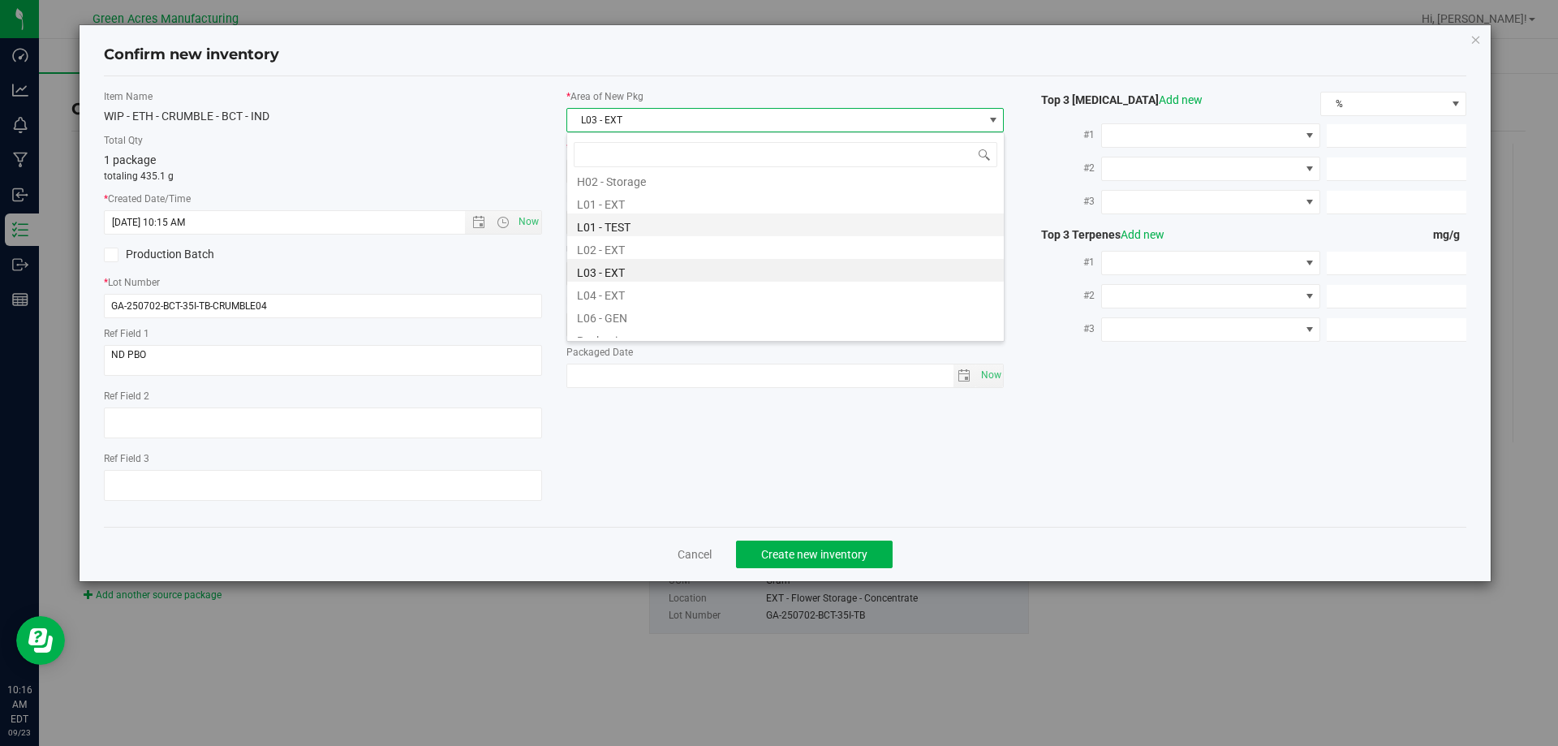
scroll to position [305, 0]
click at [661, 269] on li "L04 - EXT" at bounding box center [785, 267] width 437 height 23
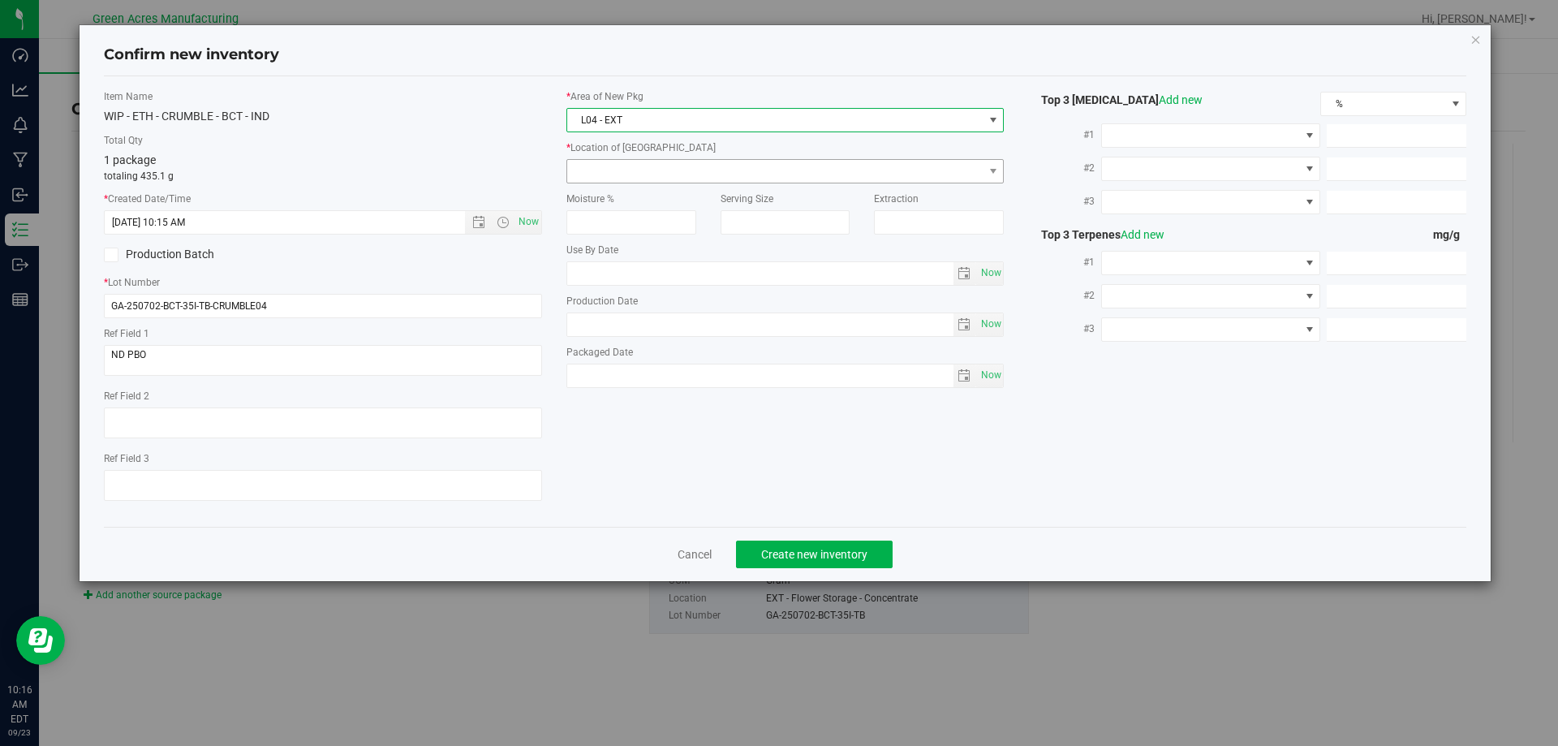
click at [663, 175] on span at bounding box center [775, 171] width 416 height 23
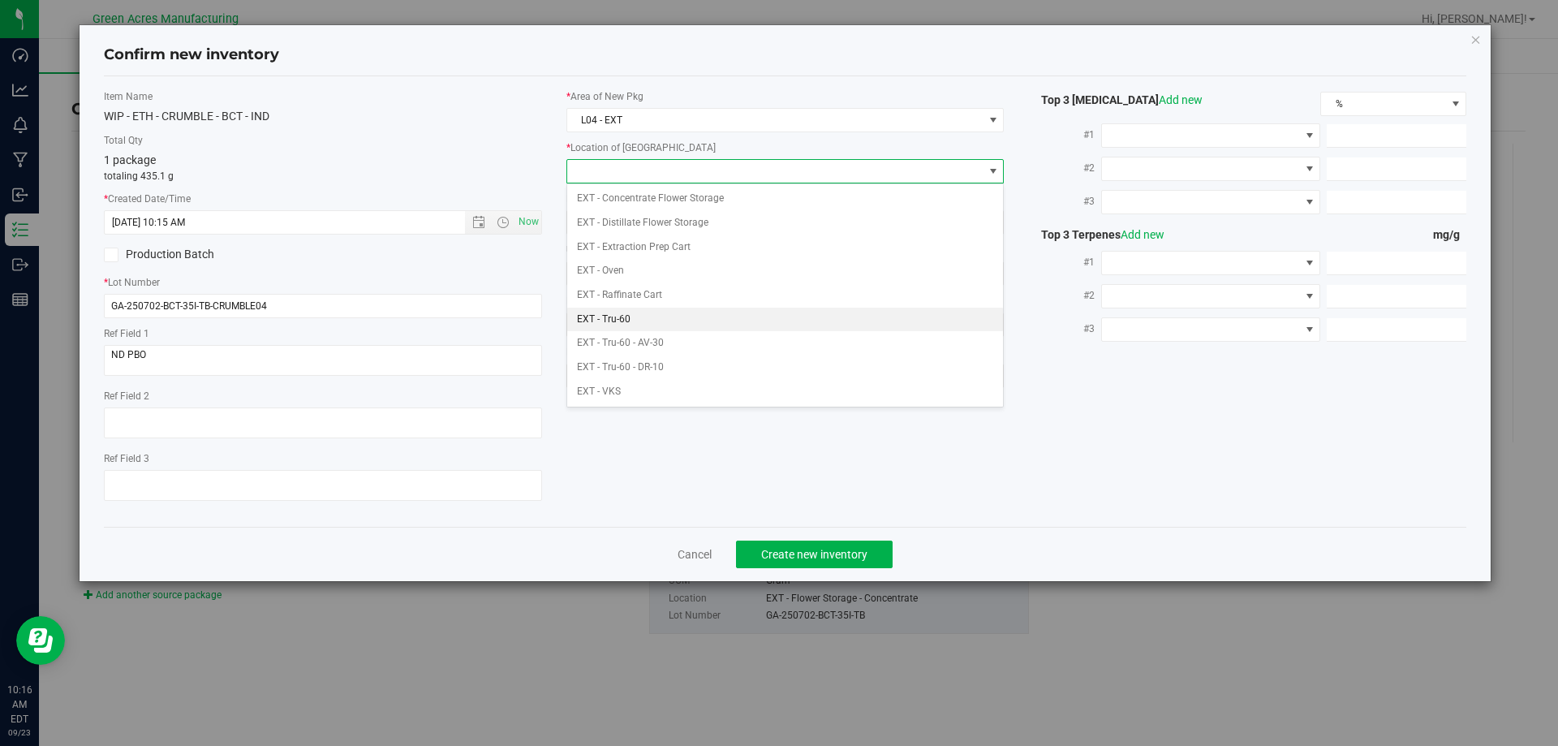
click at [708, 329] on li "EXT - Tru-60" at bounding box center [785, 320] width 437 height 24
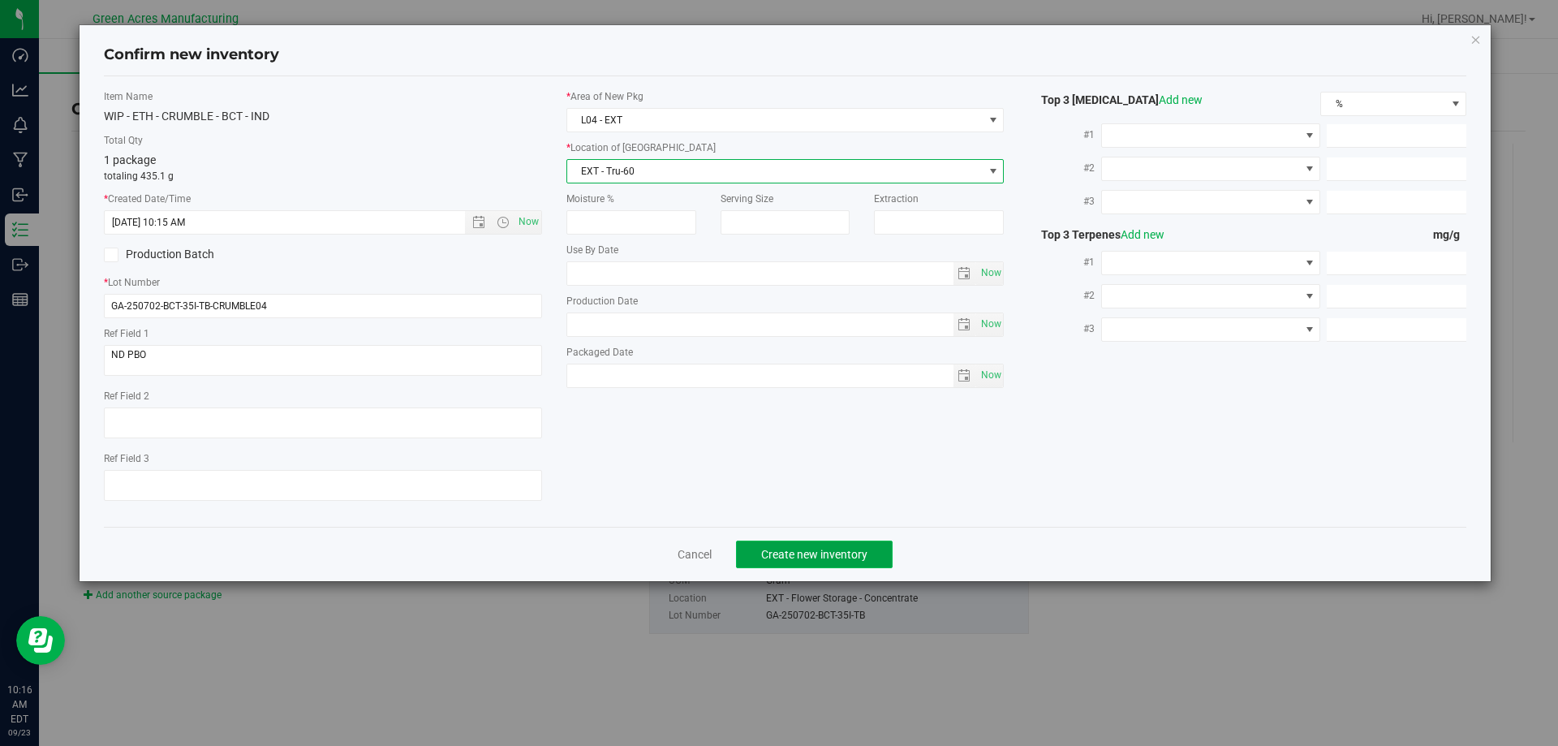
click at [848, 566] on button "Create new inventory" at bounding box center [814, 555] width 157 height 28
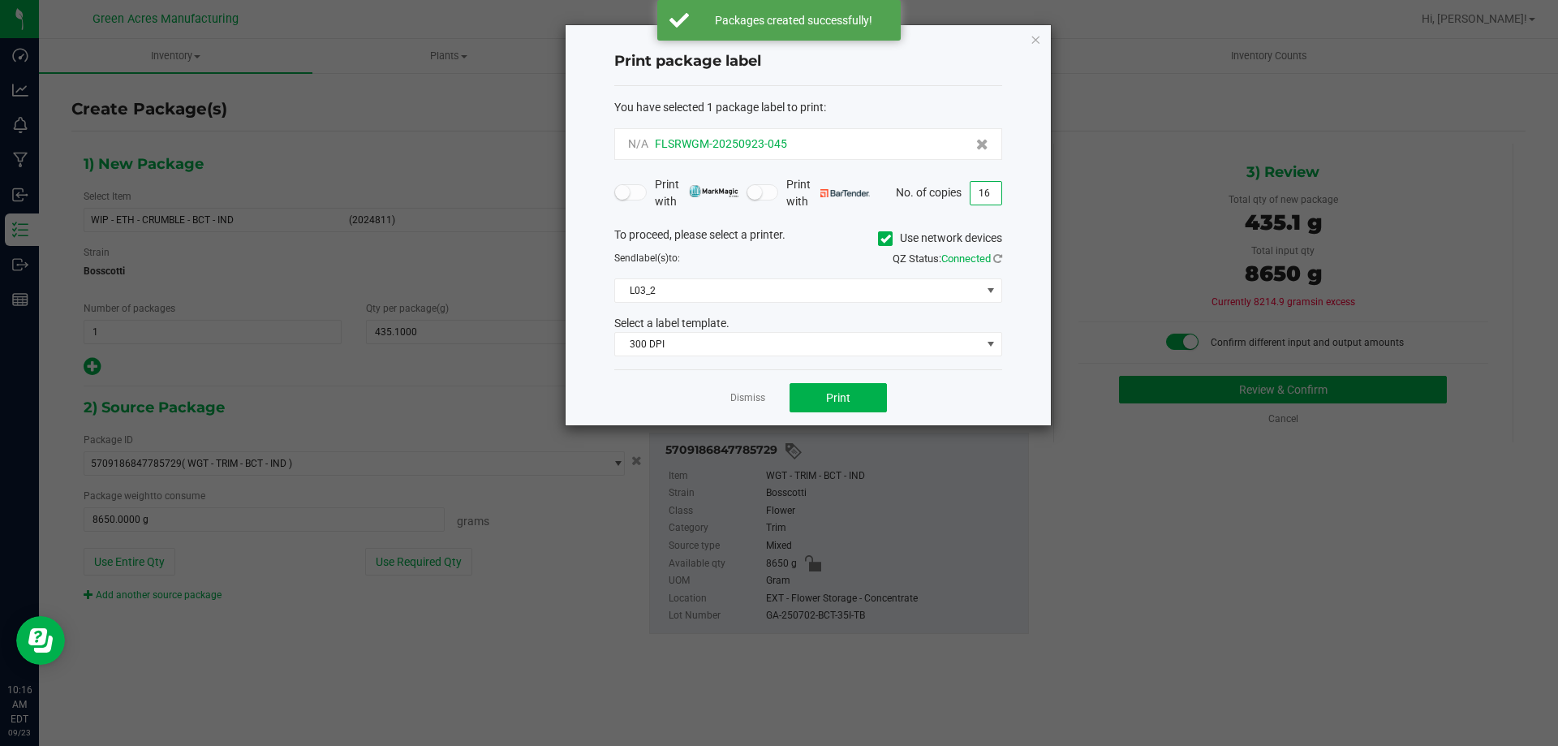
type input "16"
drag, startPoint x: 798, startPoint y: 150, endPoint x: 753, endPoint y: 147, distance: 44.8
click at [753, 147] on div "N/A FLSRWGM-20250923-045" at bounding box center [808, 144] width 360 height 17
click at [877, 28] on div "Print package label You have selected 1 package label to print : N/A FLSRWGM-20…" at bounding box center [808, 225] width 485 height 400
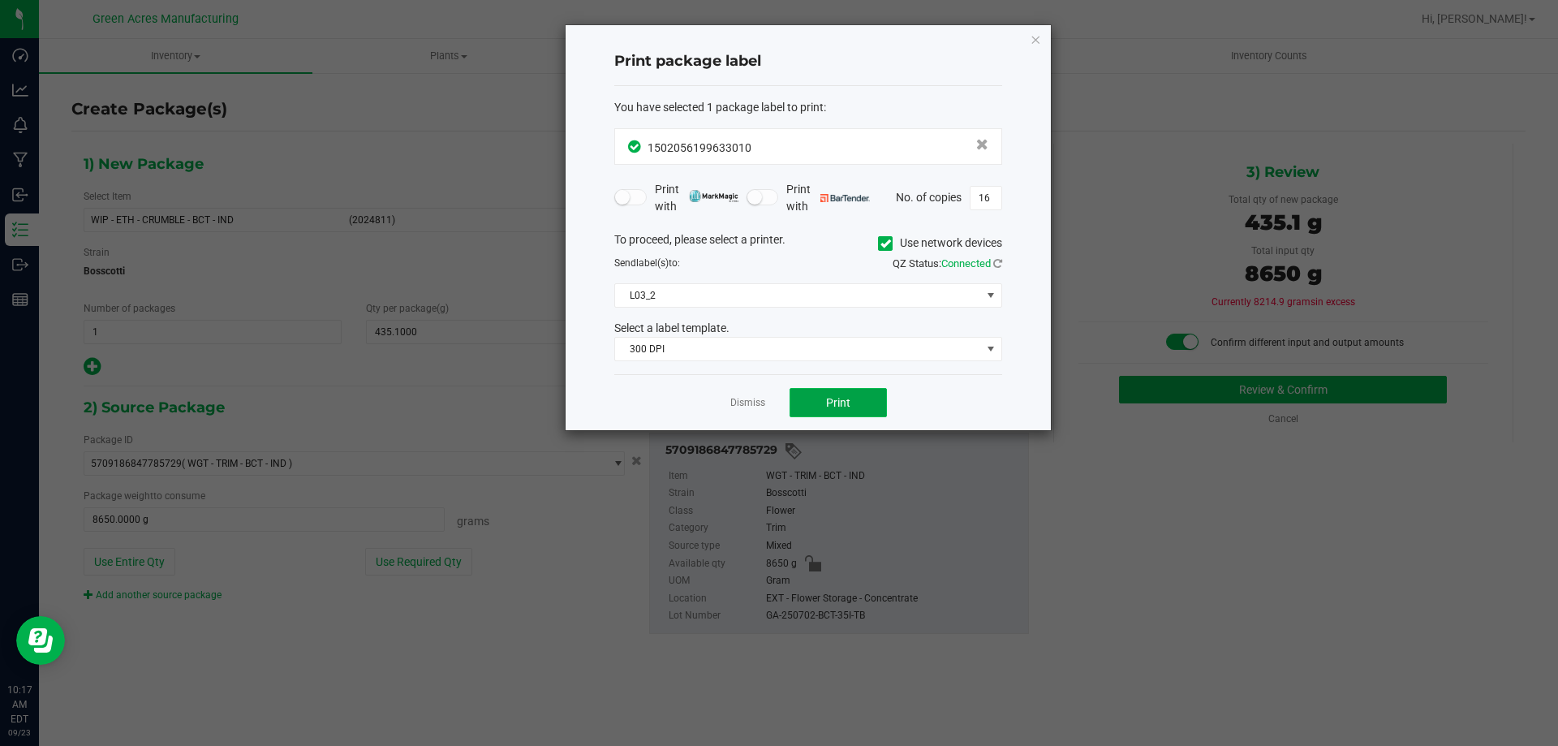
click at [864, 415] on button "Print" at bounding box center [838, 402] width 97 height 29
